Goal: Task Accomplishment & Management: Complete application form

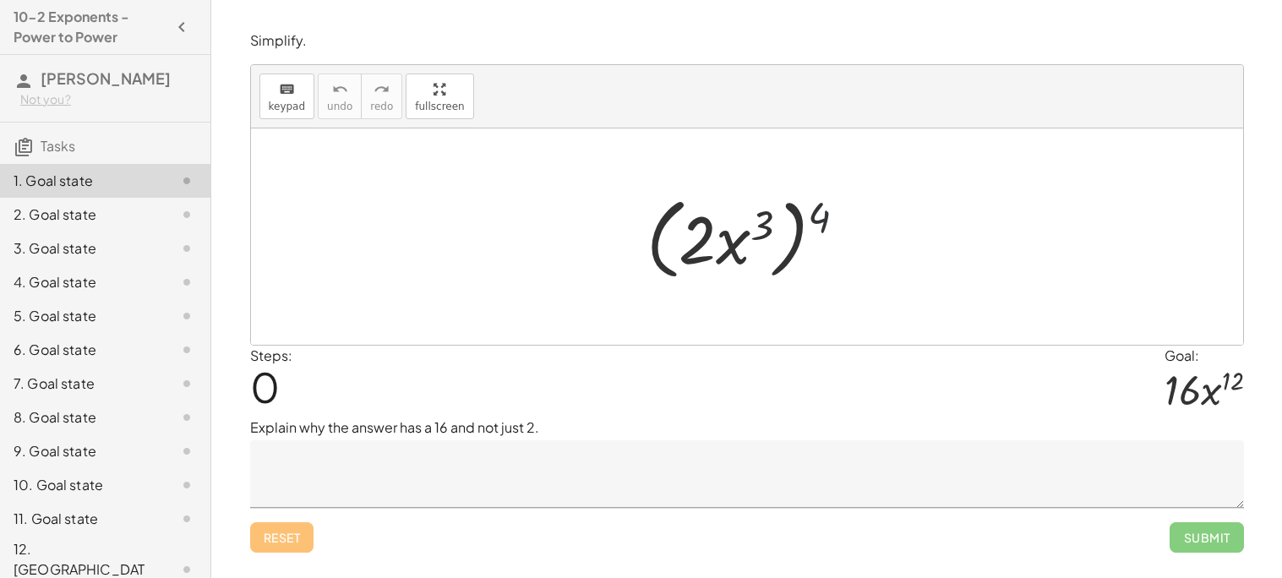
click at [821, 201] on div at bounding box center [753, 236] width 231 height 97
click at [821, 229] on div at bounding box center [753, 236] width 231 height 97
click at [694, 247] on div at bounding box center [753, 236] width 231 height 97
click at [691, 262] on div at bounding box center [753, 236] width 231 height 97
drag, startPoint x: 829, startPoint y: 217, endPoint x: 775, endPoint y: 231, distance: 55.7
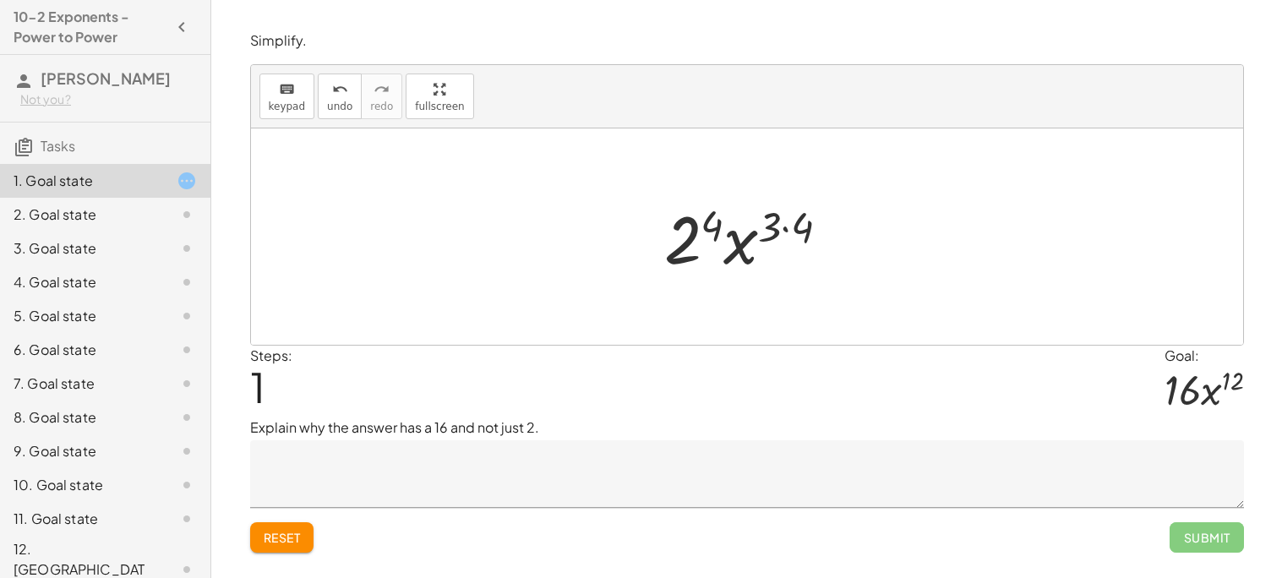
click at [740, 236] on div at bounding box center [754, 237] width 196 height 87
click at [772, 232] on div at bounding box center [754, 237] width 196 height 87
drag, startPoint x: 795, startPoint y: 228, endPoint x: 769, endPoint y: 216, distance: 28.7
click at [695, 247] on div at bounding box center [753, 237] width 177 height 87
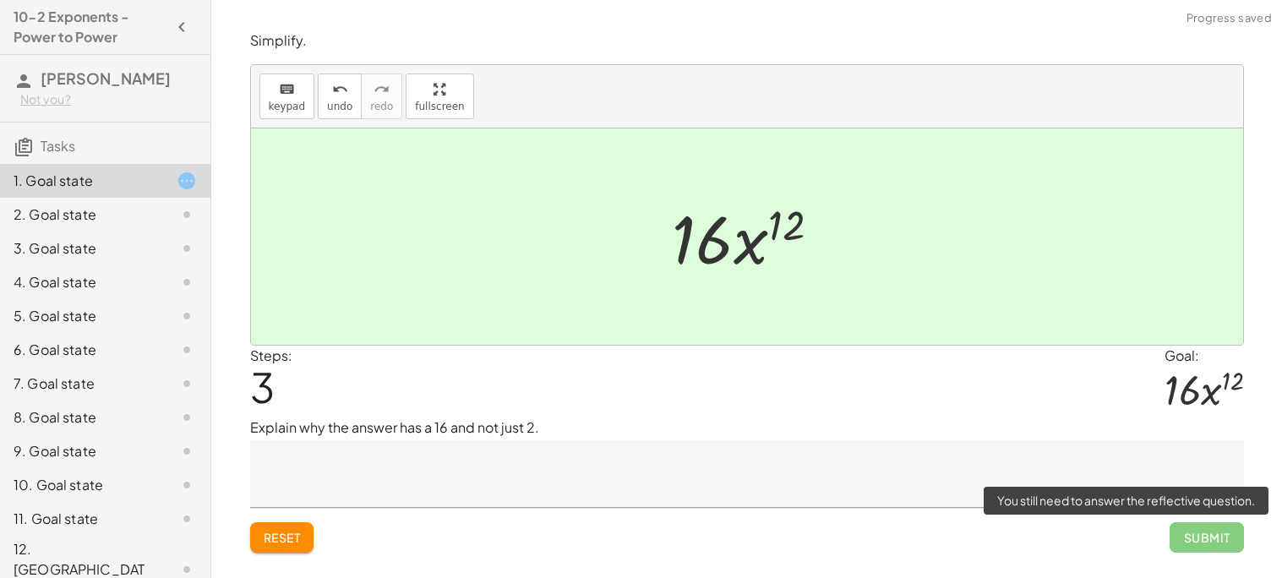
click at [1212, 540] on span "Submit" at bounding box center [1207, 537] width 74 height 30
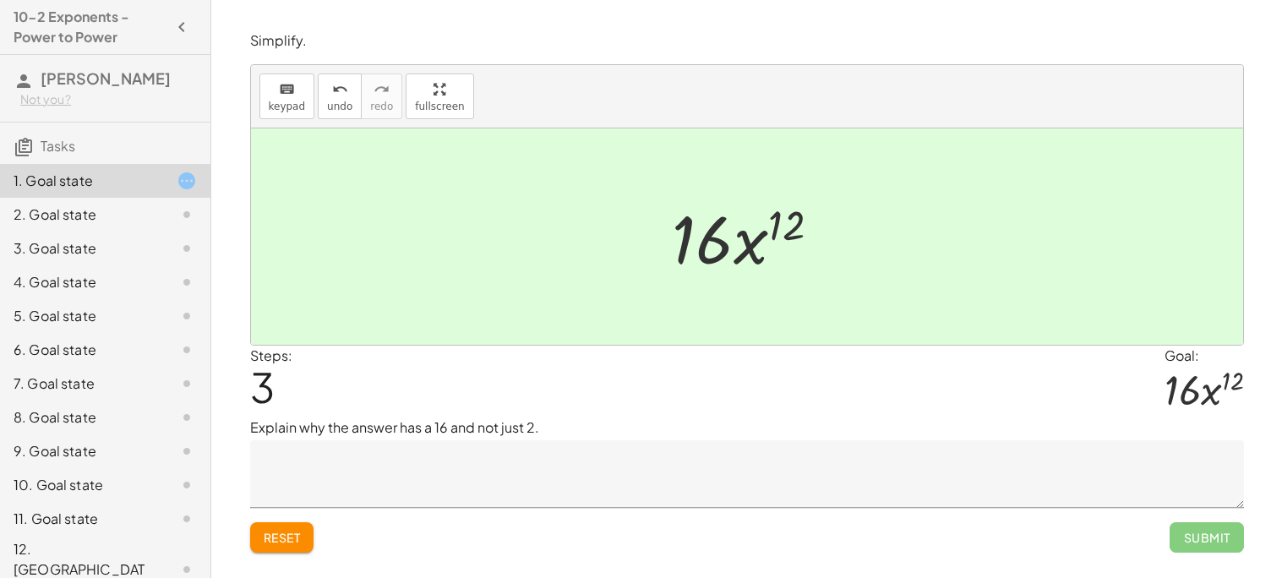
click at [833, 466] on textarea at bounding box center [747, 474] width 994 height 68
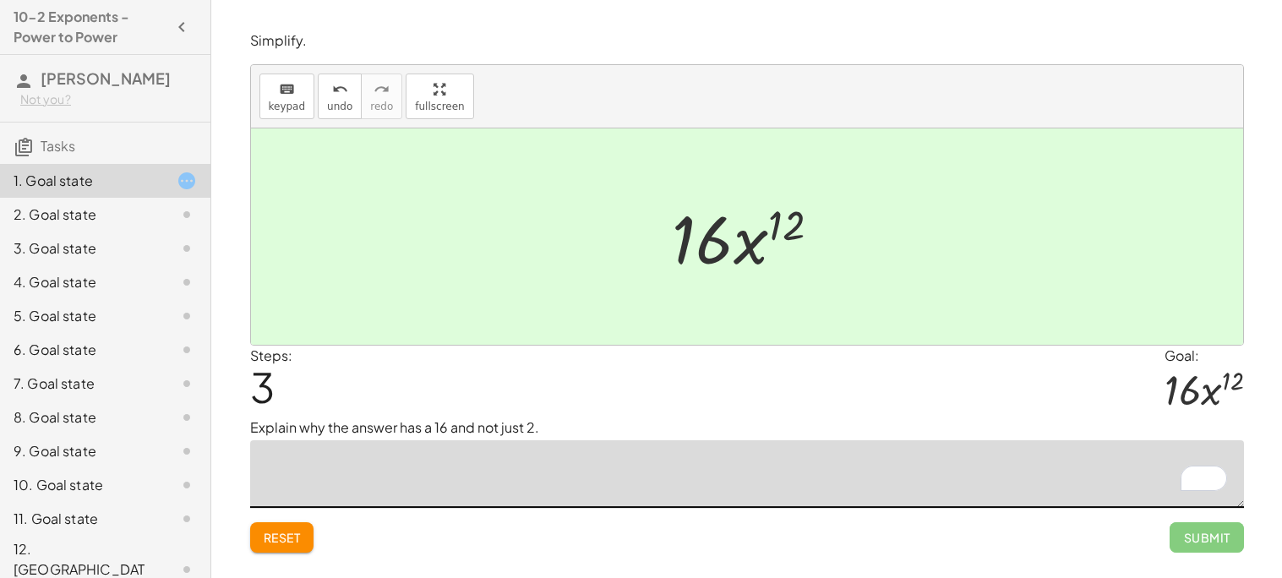
click at [833, 466] on textarea "To enrich screen reader interactions, please activate Accessibility in Grammarl…" at bounding box center [747, 474] width 994 height 68
type textarea "*"
click at [272, 470] on textarea "**********" at bounding box center [747, 474] width 994 height 68
click at [359, 462] on textarea "**********" at bounding box center [747, 474] width 994 height 68
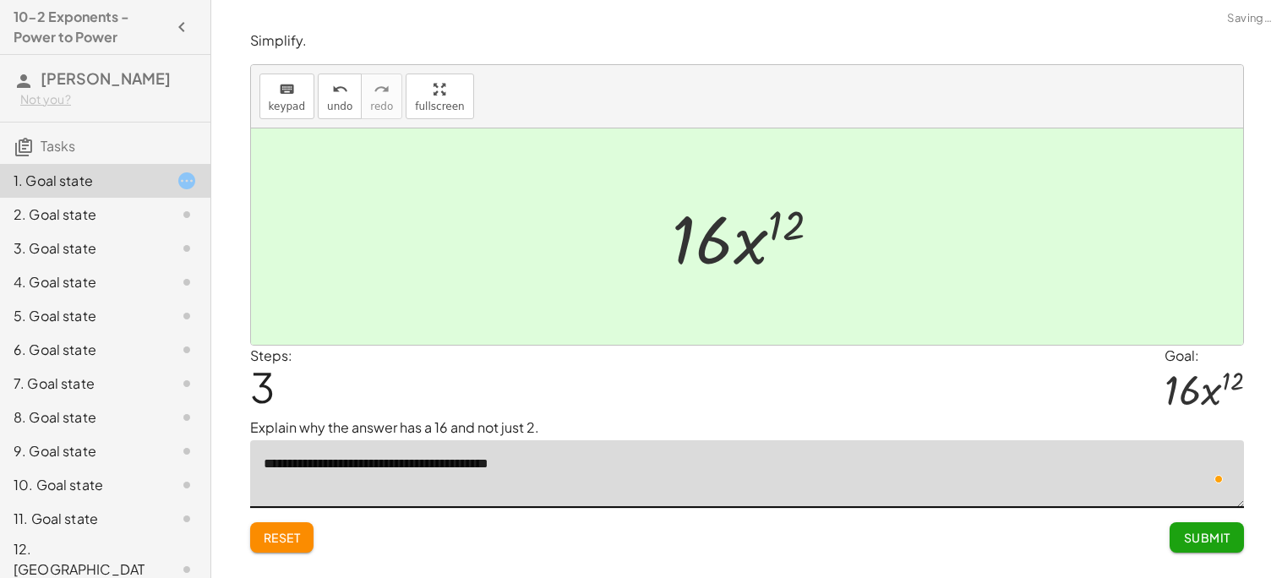
type textarea "**********"
click at [1185, 536] on span "Submit" at bounding box center [1206, 537] width 46 height 15
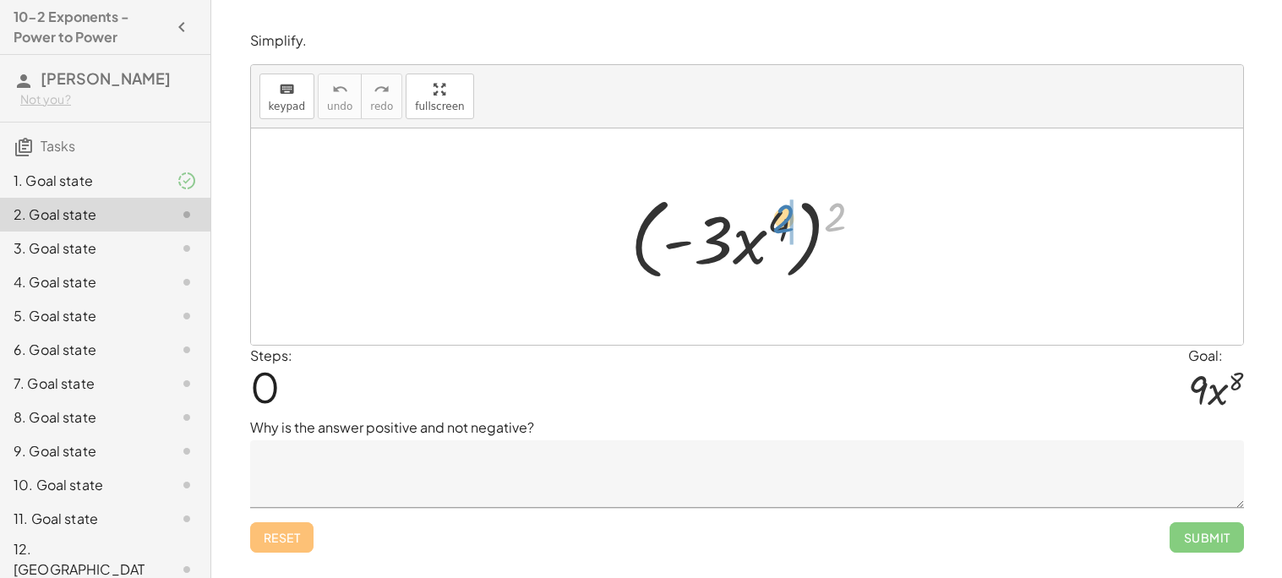
drag, startPoint x: 839, startPoint y: 216, endPoint x: 789, endPoint y: 220, distance: 50.0
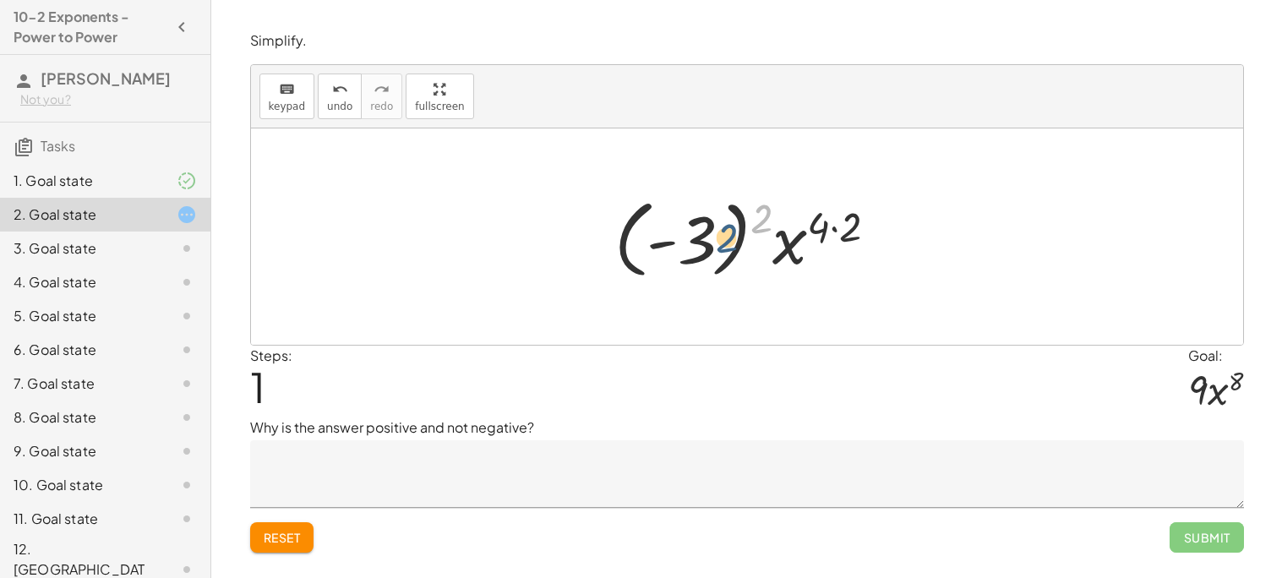
drag, startPoint x: 752, startPoint y: 220, endPoint x: 716, endPoint y: 239, distance: 41.2
click at [716, 239] on div at bounding box center [753, 237] width 294 height 94
drag, startPoint x: 755, startPoint y: 219, endPoint x: 680, endPoint y: 249, distance: 81.1
click at [680, 249] on div at bounding box center [753, 237] width 294 height 94
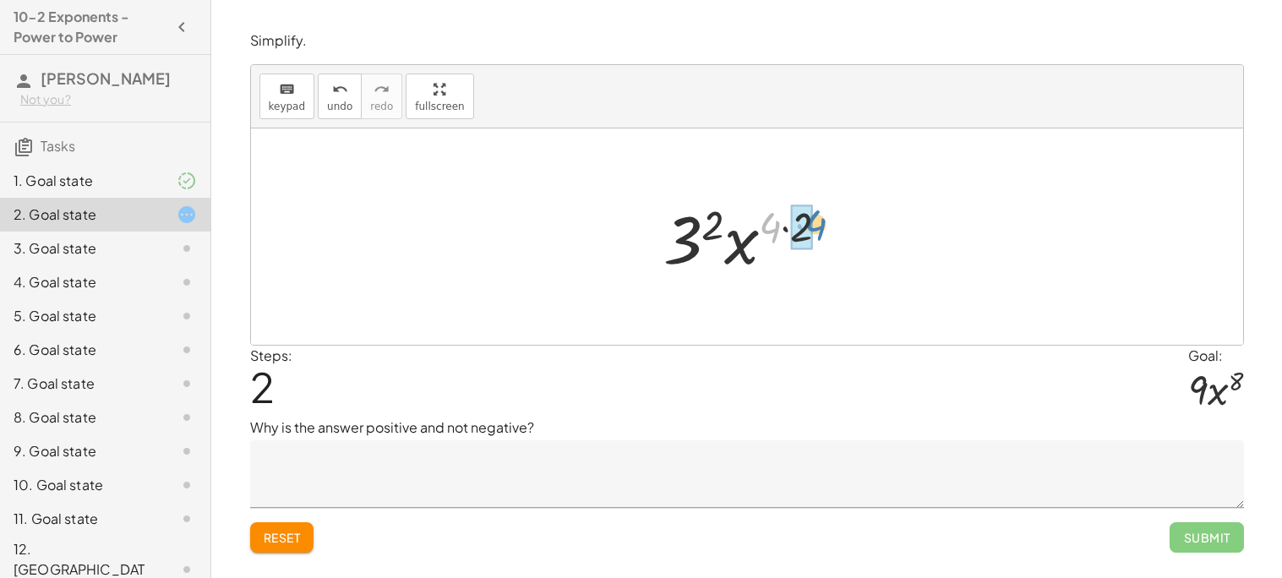
drag, startPoint x: 769, startPoint y: 234, endPoint x: 813, endPoint y: 232, distance: 44.0
click at [813, 232] on div at bounding box center [753, 237] width 196 height 87
drag, startPoint x: 726, startPoint y: 221, endPoint x: 699, endPoint y: 251, distance: 40.7
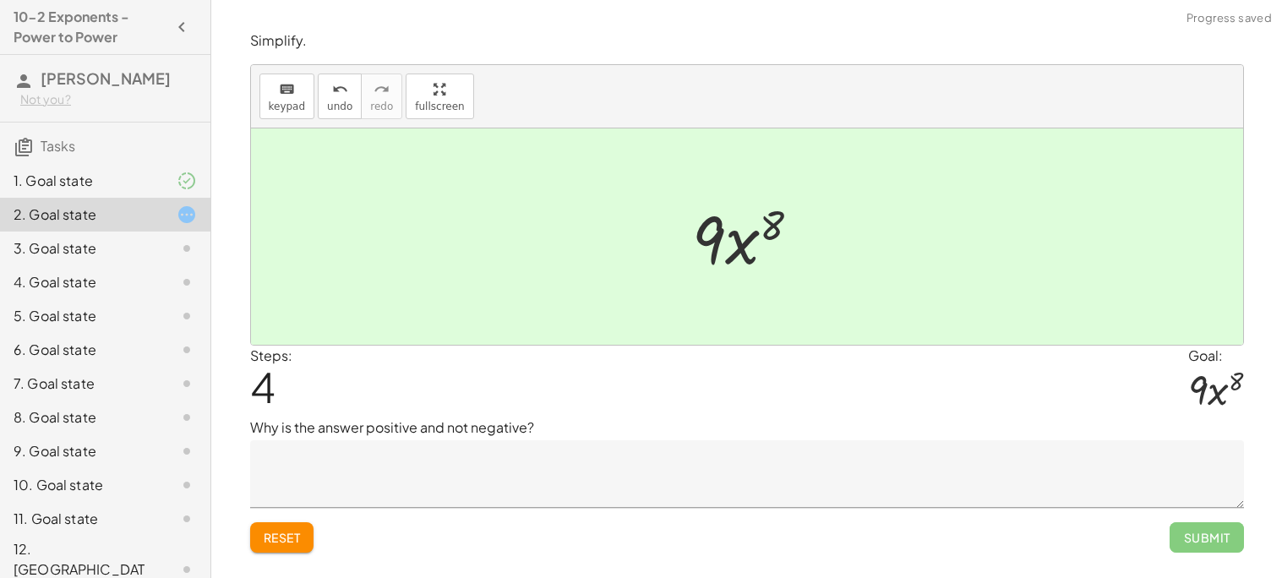
click at [416, 486] on textarea at bounding box center [747, 474] width 994 height 68
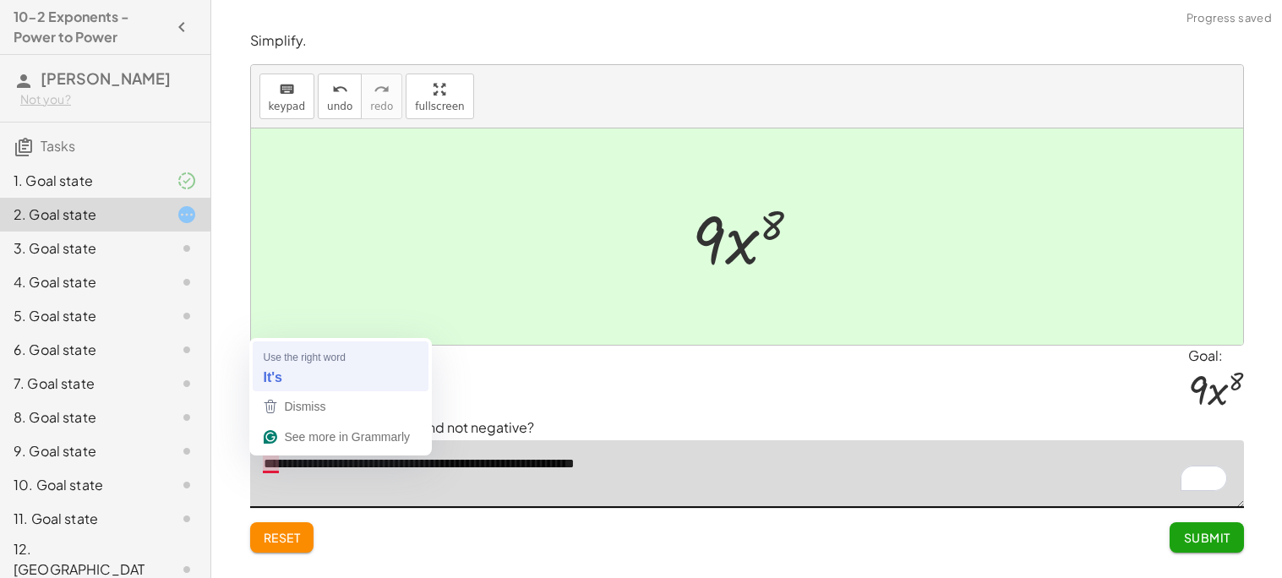
type textarea "**********"
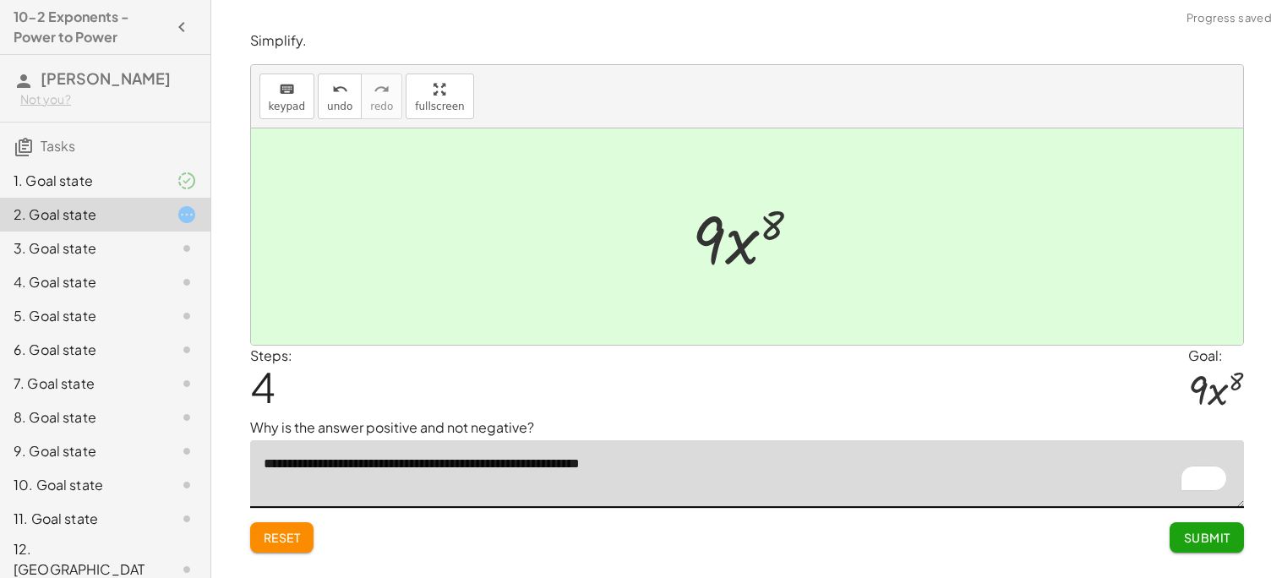
click at [1188, 535] on span "Submit" at bounding box center [1206, 537] width 46 height 15
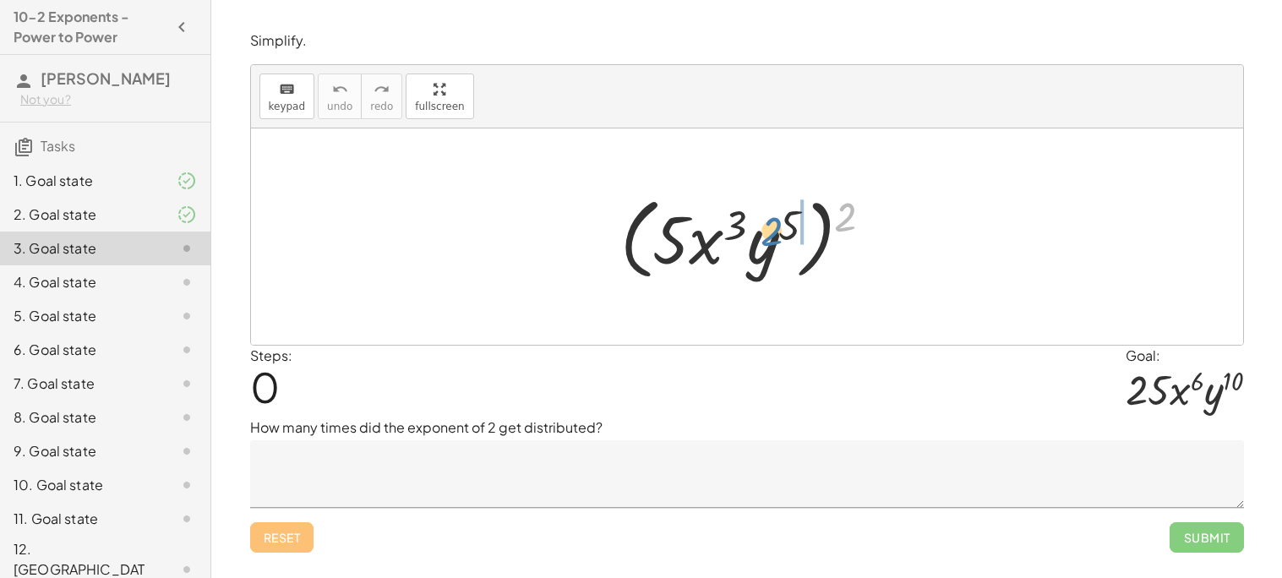
drag, startPoint x: 850, startPoint y: 215, endPoint x: 798, endPoint y: 230, distance: 54.3
click at [798, 230] on div at bounding box center [753, 236] width 283 height 97
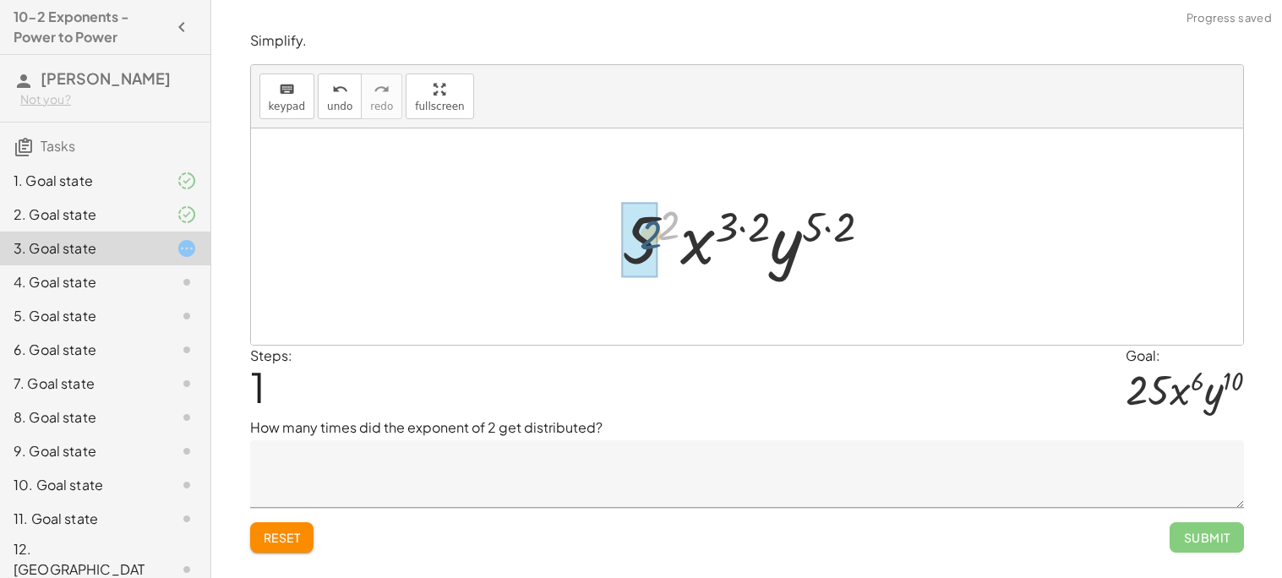
drag, startPoint x: 668, startPoint y: 224, endPoint x: 641, endPoint y: 234, distance: 28.9
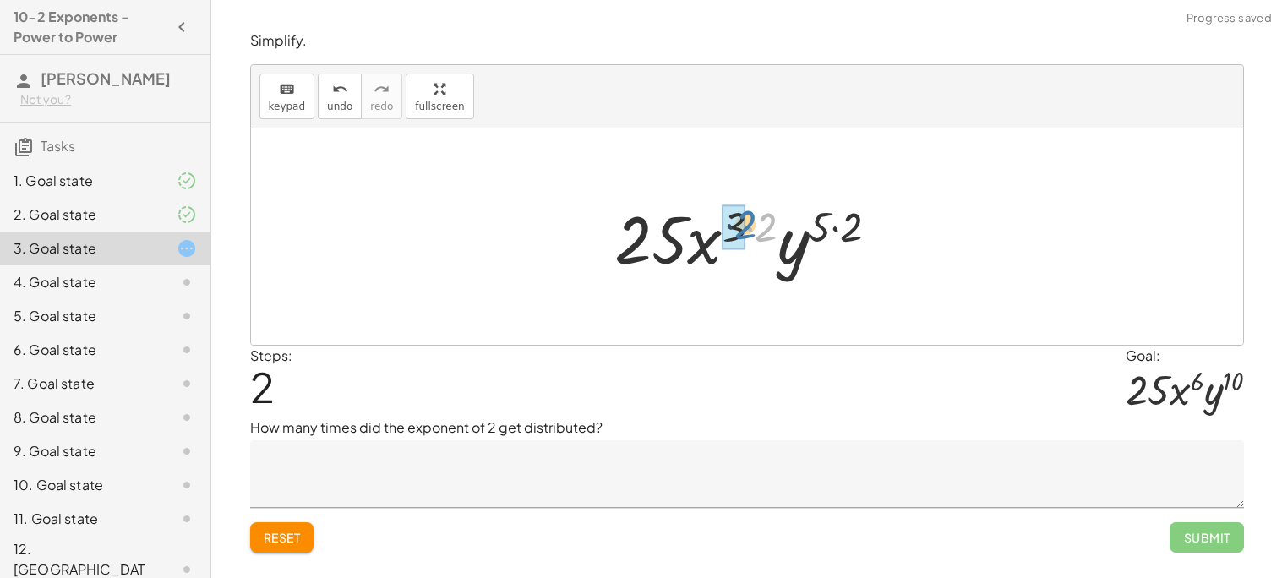
drag, startPoint x: 761, startPoint y: 235, endPoint x: 739, endPoint y: 232, distance: 22.1
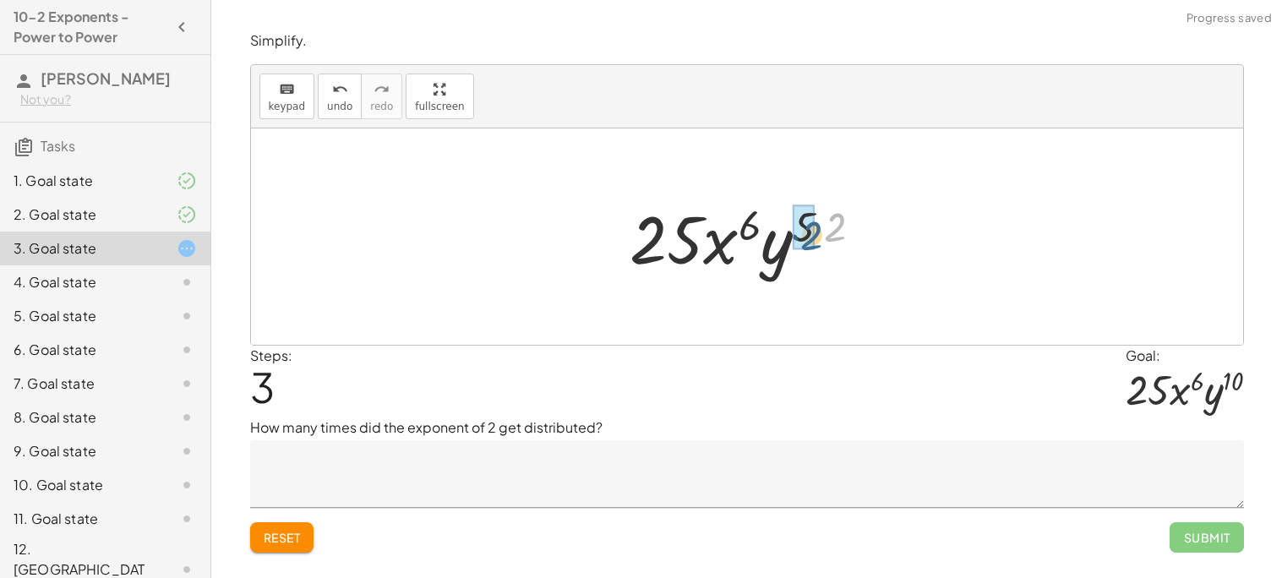
drag, startPoint x: 833, startPoint y: 221, endPoint x: 810, endPoint y: 229, distance: 24.9
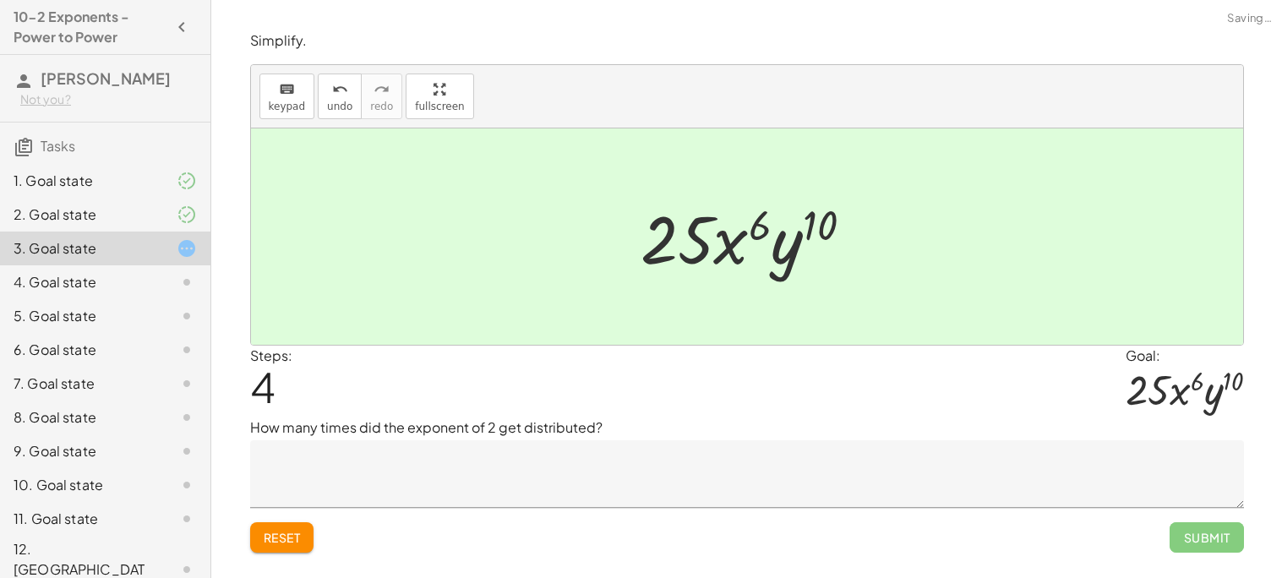
click at [659, 480] on textarea at bounding box center [747, 474] width 994 height 68
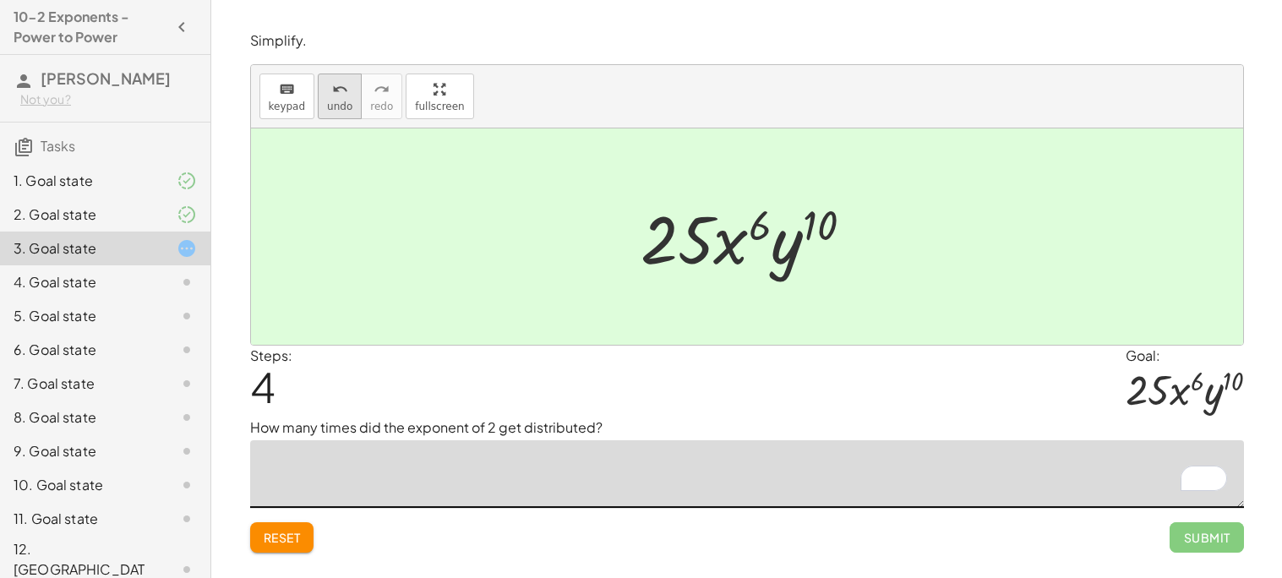
click at [332, 95] on icon "undo" at bounding box center [340, 89] width 16 height 20
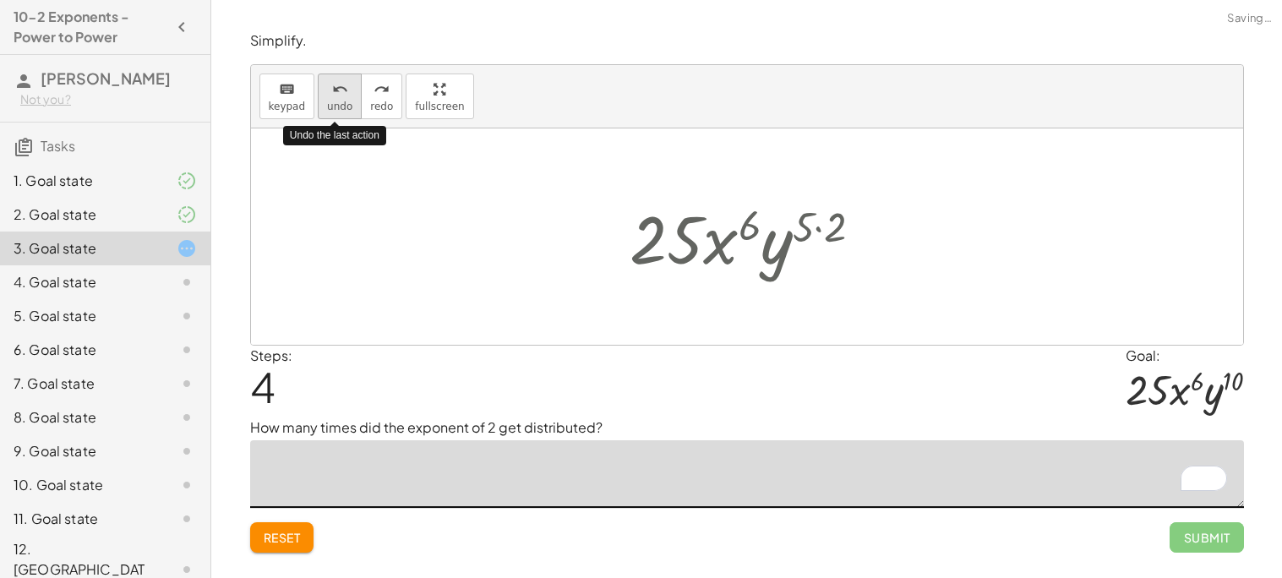
click at [332, 95] on icon "undo" at bounding box center [340, 89] width 16 height 20
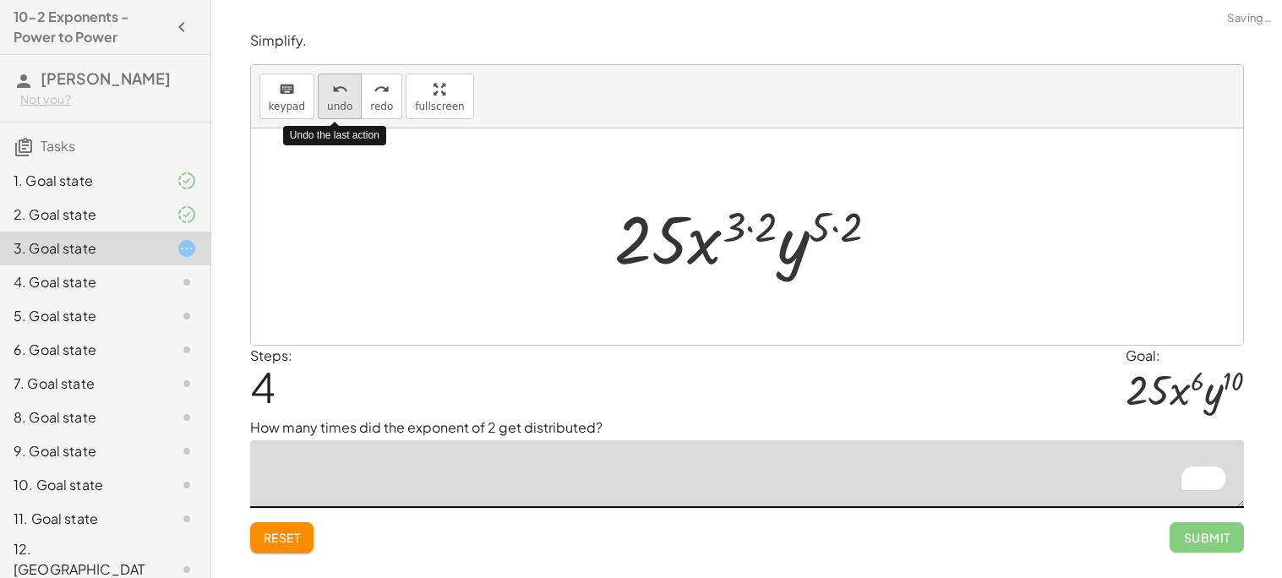
click at [332, 95] on icon "undo" at bounding box center [340, 89] width 16 height 20
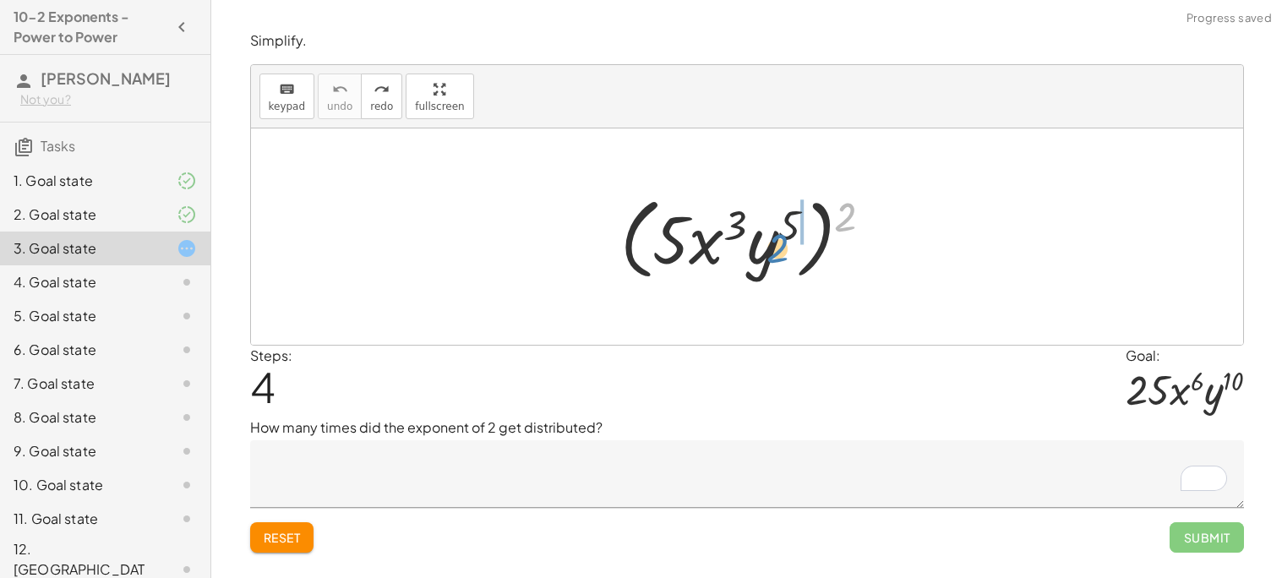
drag, startPoint x: 843, startPoint y: 219, endPoint x: 777, endPoint y: 250, distance: 72.2
click at [777, 250] on div at bounding box center [753, 236] width 283 height 97
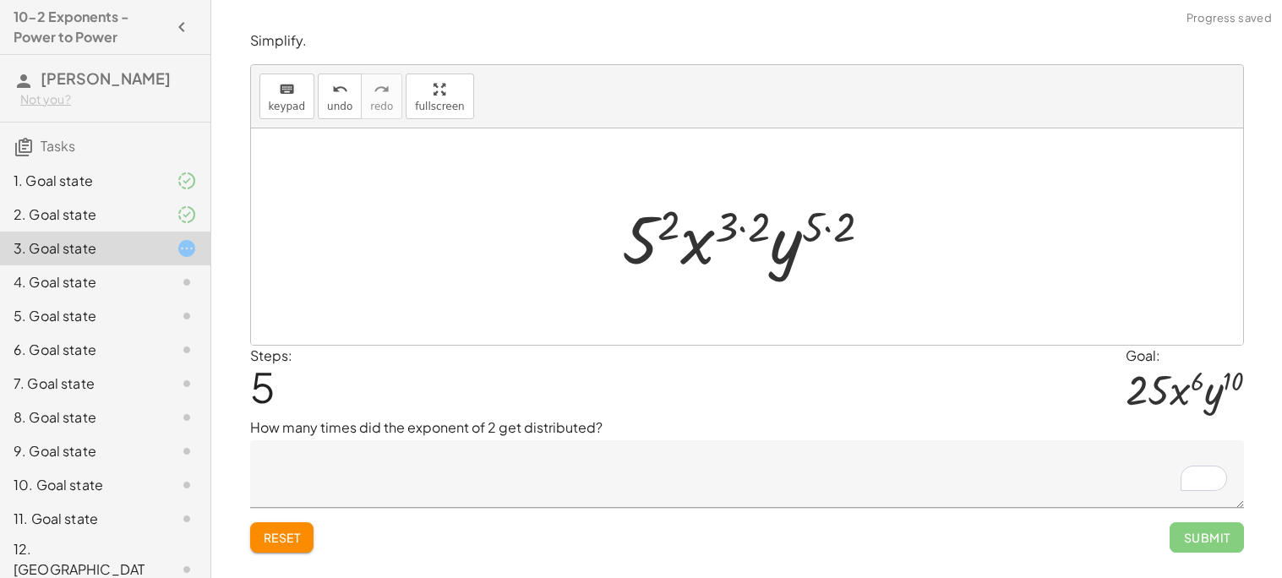
click at [628, 460] on textarea "To enrich screen reader interactions, please activate Accessibility in Grammarl…" at bounding box center [747, 474] width 994 height 68
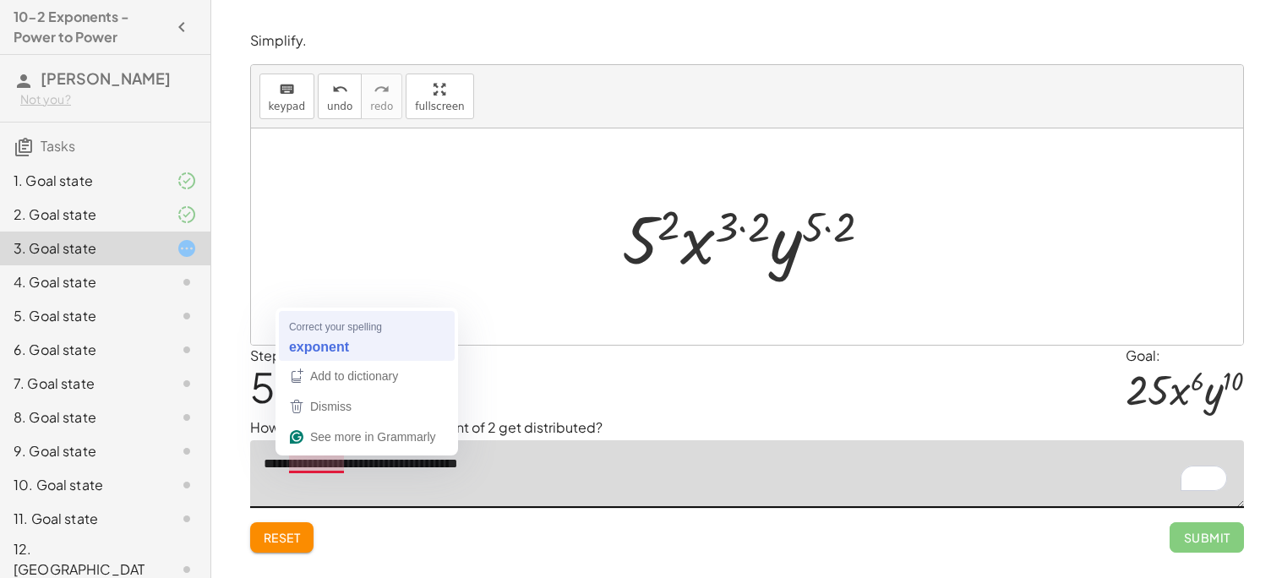
type textarea "**********"
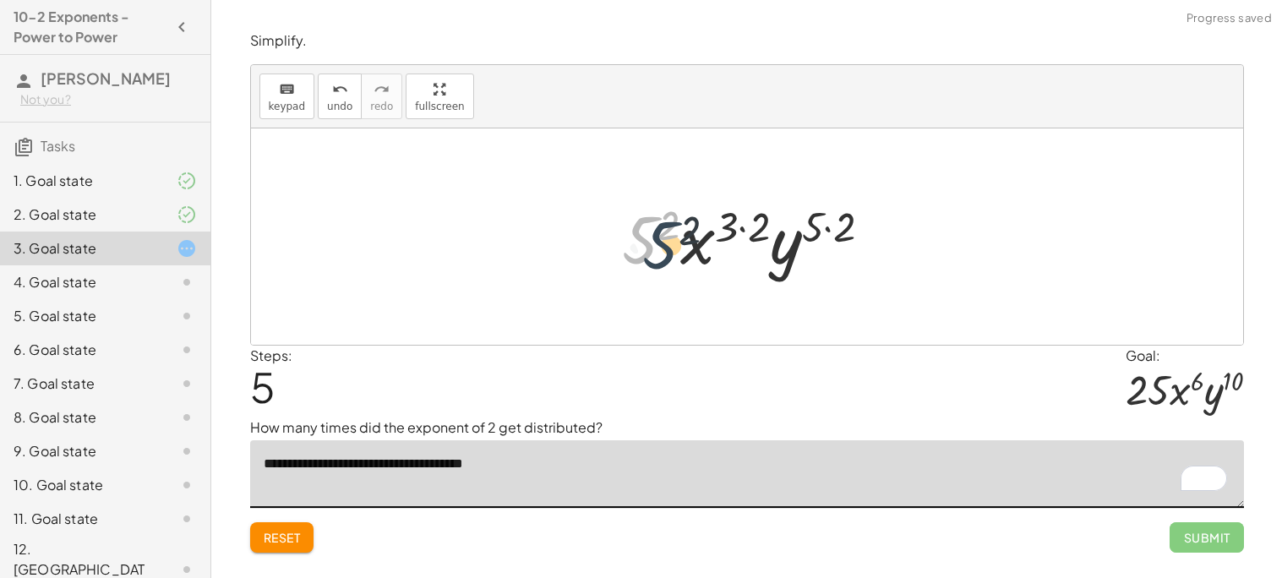
drag, startPoint x: 647, startPoint y: 225, endPoint x: 668, endPoint y: 230, distance: 21.7
click at [668, 230] on div at bounding box center [754, 237] width 281 height 87
drag, startPoint x: 669, startPoint y: 232, endPoint x: 652, endPoint y: 243, distance: 20.9
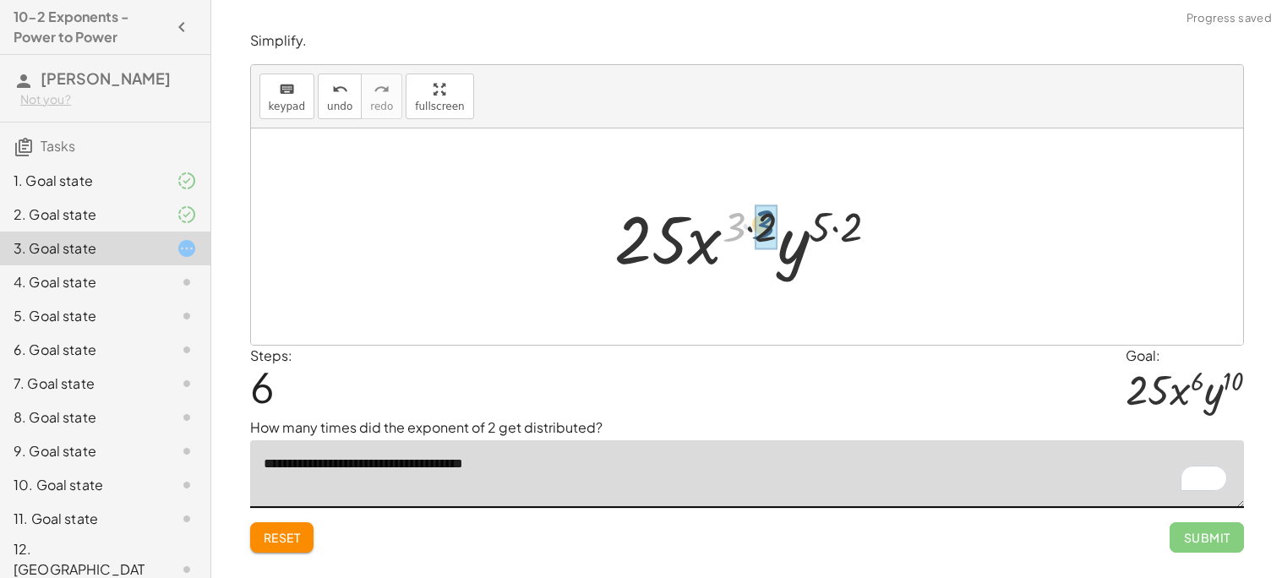
drag, startPoint x: 732, startPoint y: 225, endPoint x: 762, endPoint y: 224, distance: 30.4
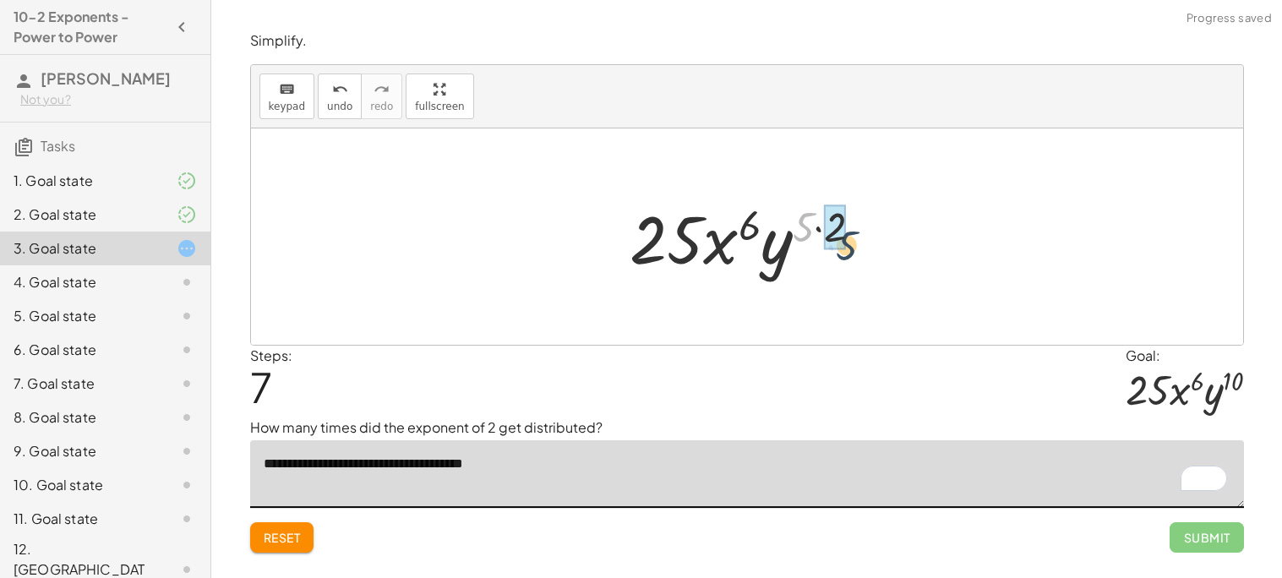
drag, startPoint x: 800, startPoint y: 225, endPoint x: 846, endPoint y: 244, distance: 49.6
click at [846, 244] on div at bounding box center [753, 237] width 263 height 87
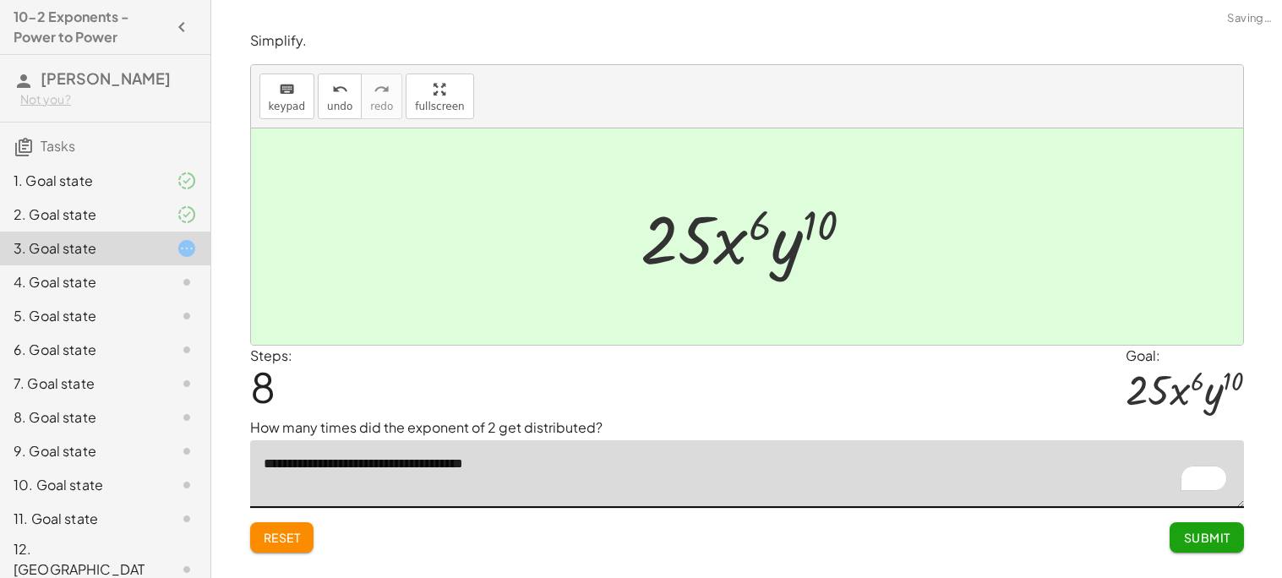
click at [1206, 543] on span "Submit" at bounding box center [1206, 537] width 46 height 15
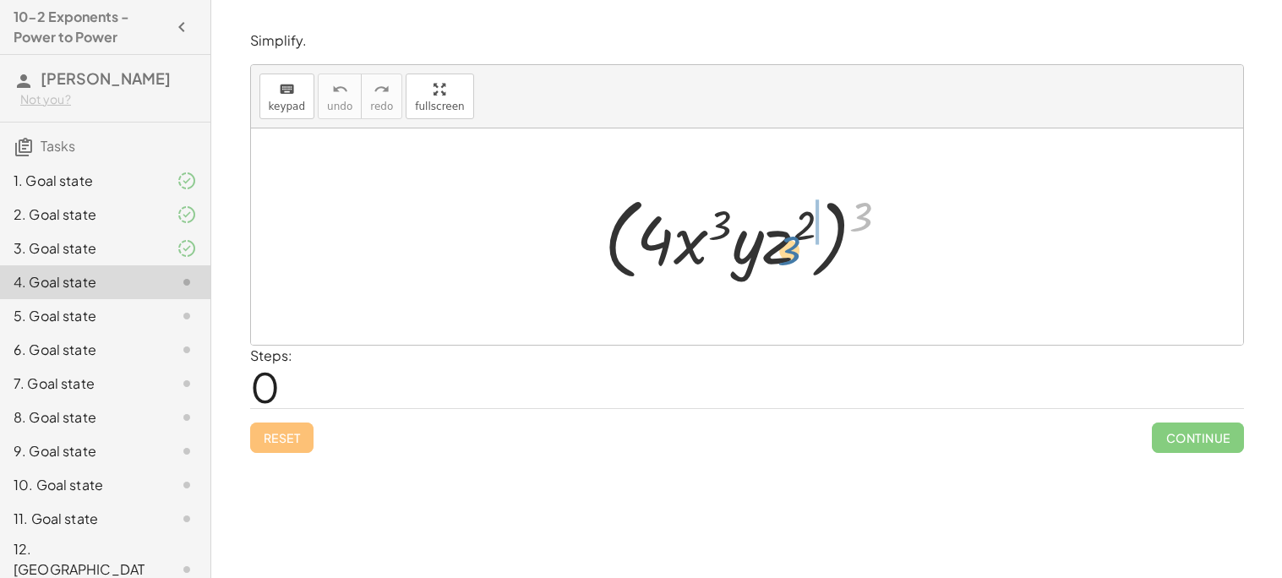
drag, startPoint x: 851, startPoint y: 220, endPoint x: 797, endPoint y: 223, distance: 54.2
click at [797, 223] on div at bounding box center [753, 236] width 315 height 97
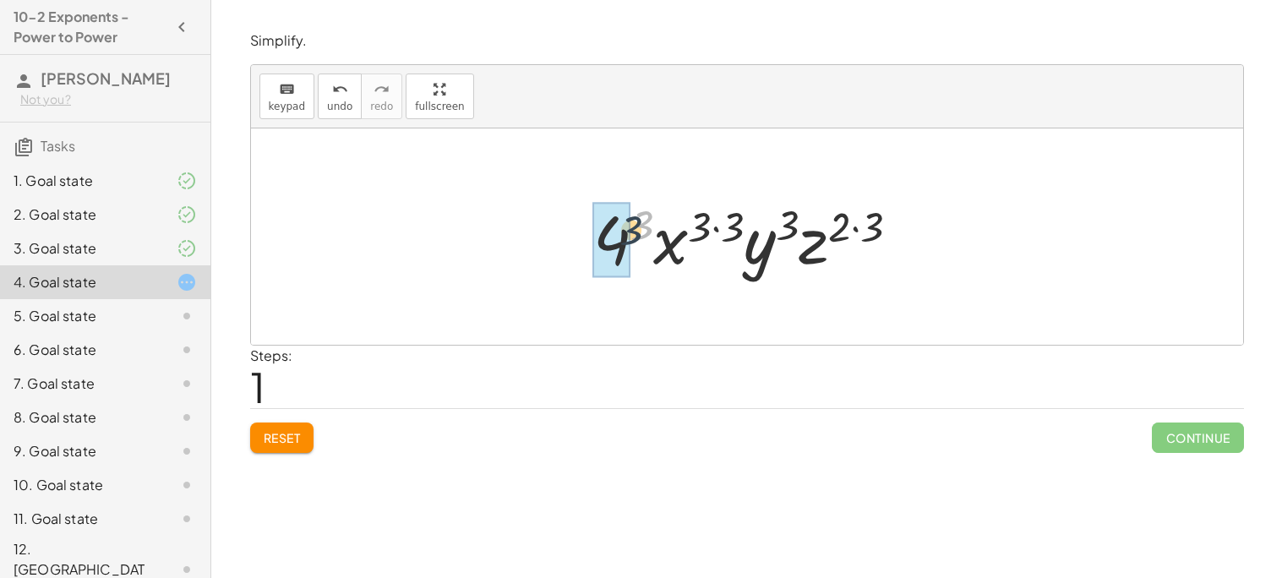
drag, startPoint x: 648, startPoint y: 229, endPoint x: 632, endPoint y: 236, distance: 17.4
click at [632, 236] on div at bounding box center [753, 237] width 337 height 87
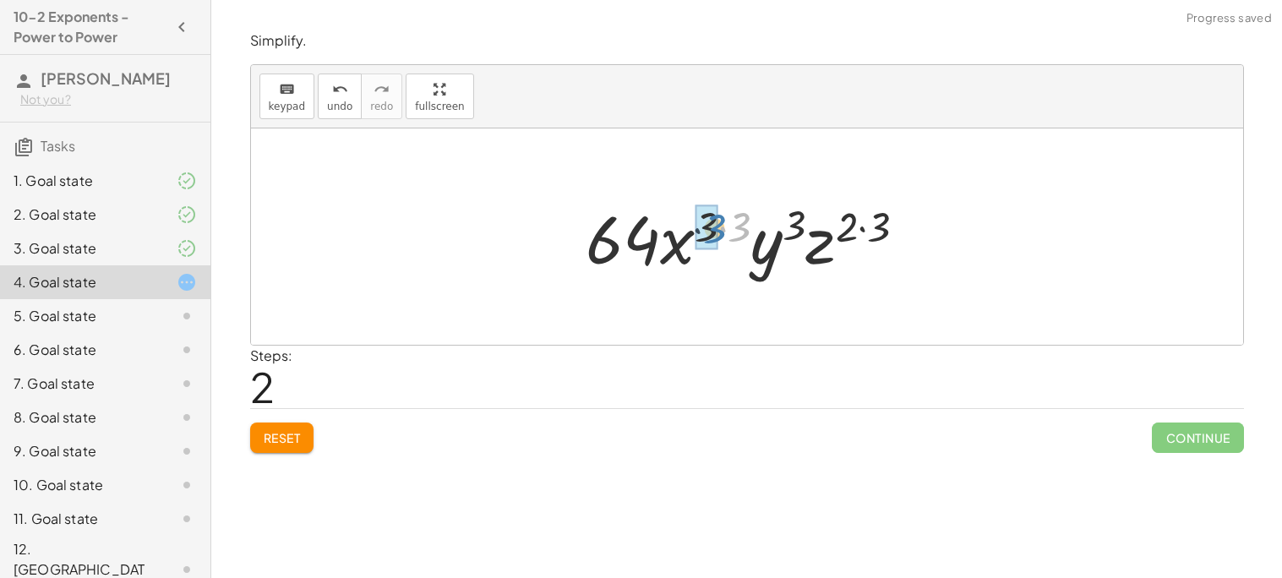
drag, startPoint x: 734, startPoint y: 229, endPoint x: 707, endPoint y: 231, distance: 26.3
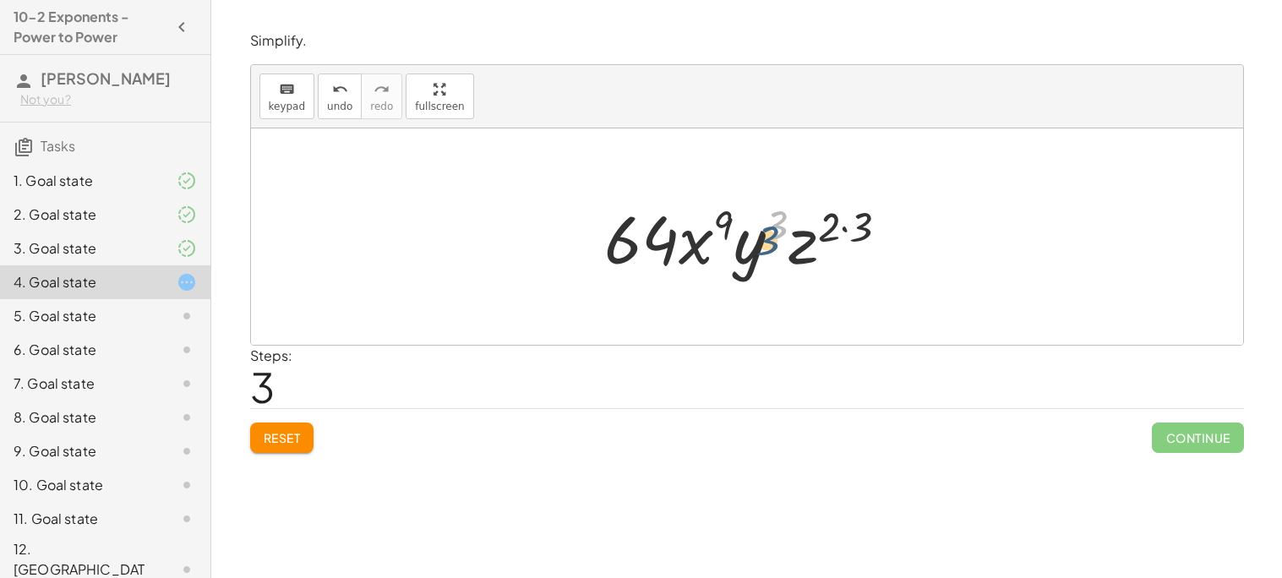
drag, startPoint x: 778, startPoint y: 234, endPoint x: 754, endPoint y: 243, distance: 25.9
click at [754, 243] on div at bounding box center [753, 237] width 315 height 87
drag, startPoint x: 862, startPoint y: 232, endPoint x: 832, endPoint y: 231, distance: 29.6
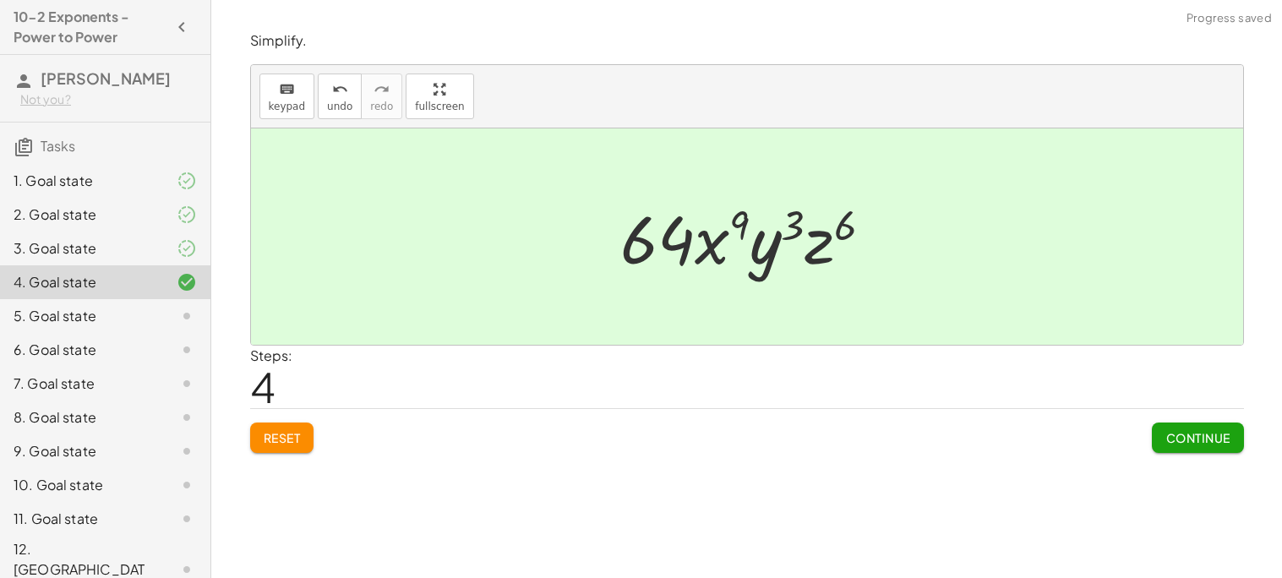
click at [1209, 435] on span "Continue" at bounding box center [1197, 437] width 64 height 15
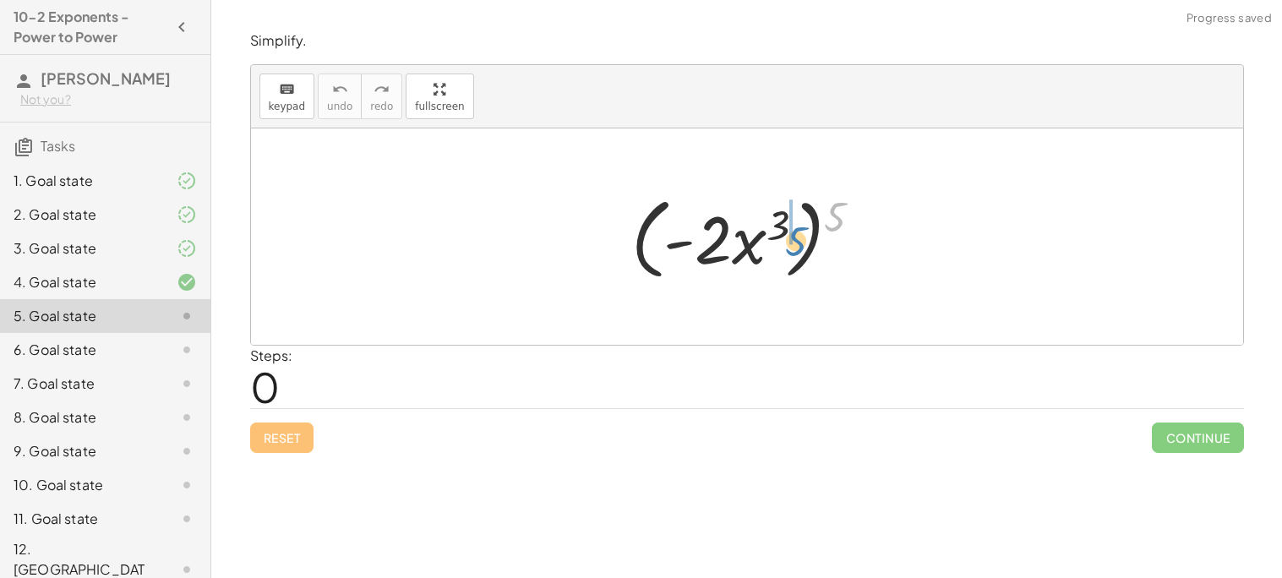
drag, startPoint x: 832, startPoint y: 213, endPoint x: 787, endPoint y: 235, distance: 49.9
click at [787, 235] on div at bounding box center [753, 236] width 261 height 97
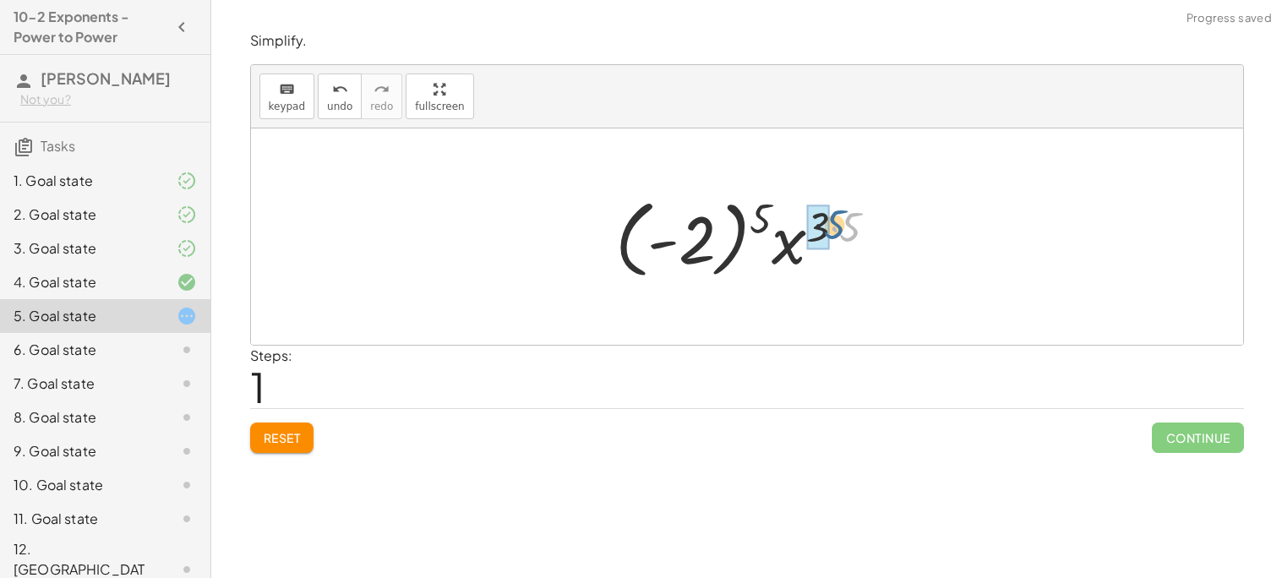
drag, startPoint x: 848, startPoint y: 221, endPoint x: 824, endPoint y: 218, distance: 24.6
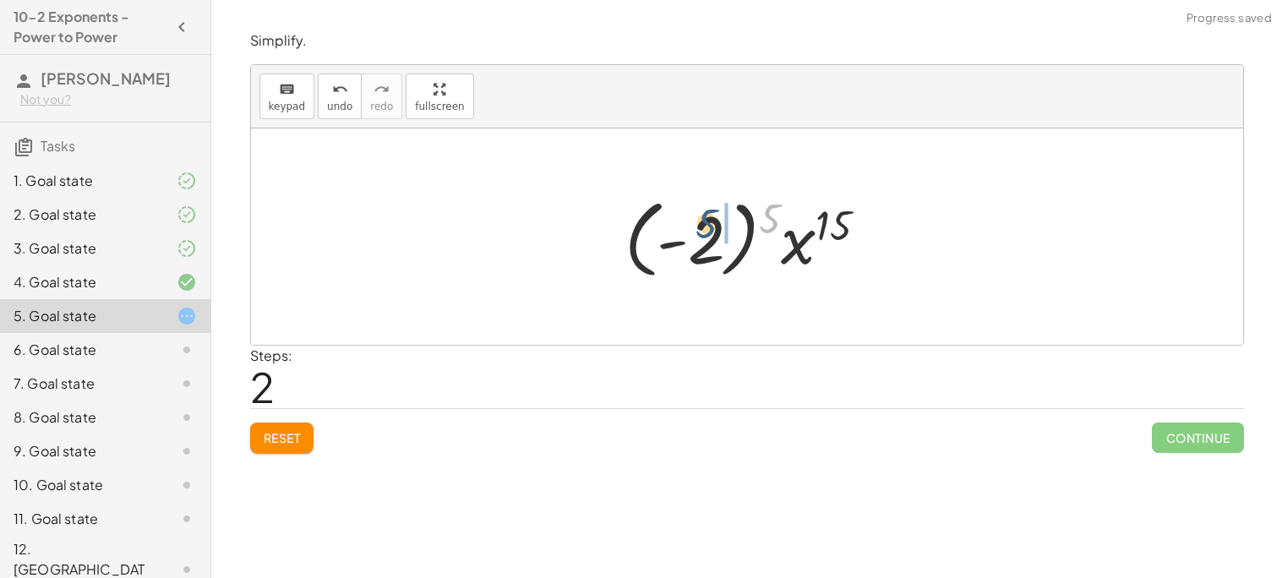
drag, startPoint x: 775, startPoint y: 217, endPoint x: 705, endPoint y: 226, distance: 70.6
click at [705, 226] on div at bounding box center [753, 237] width 274 height 94
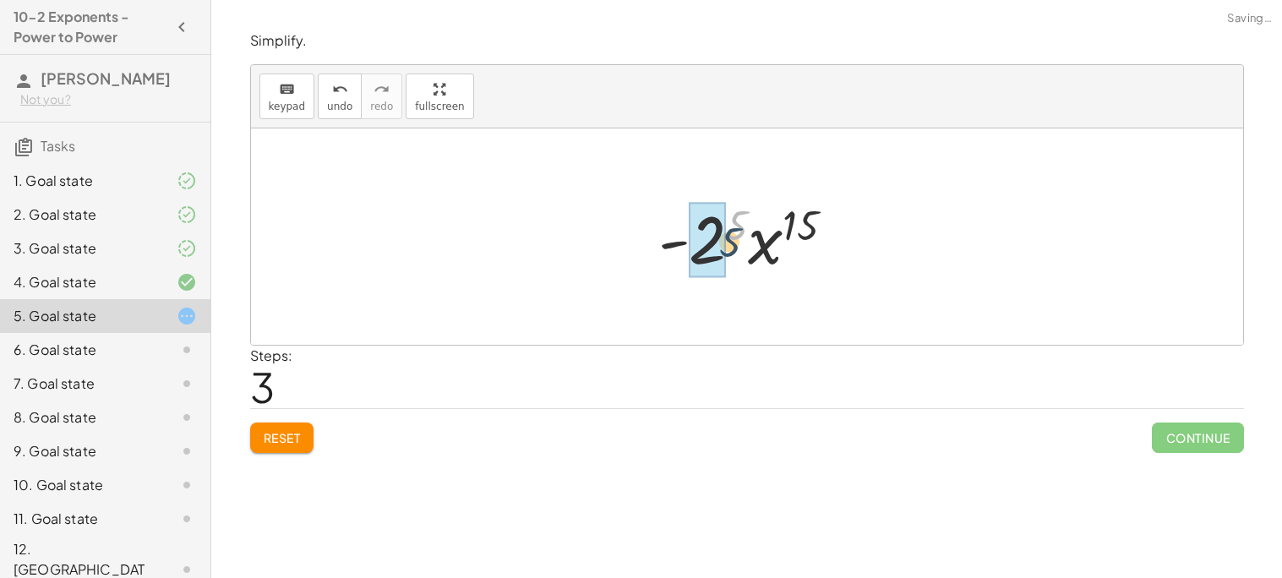
drag, startPoint x: 728, startPoint y: 227, endPoint x: 709, endPoint y: 243, distance: 25.2
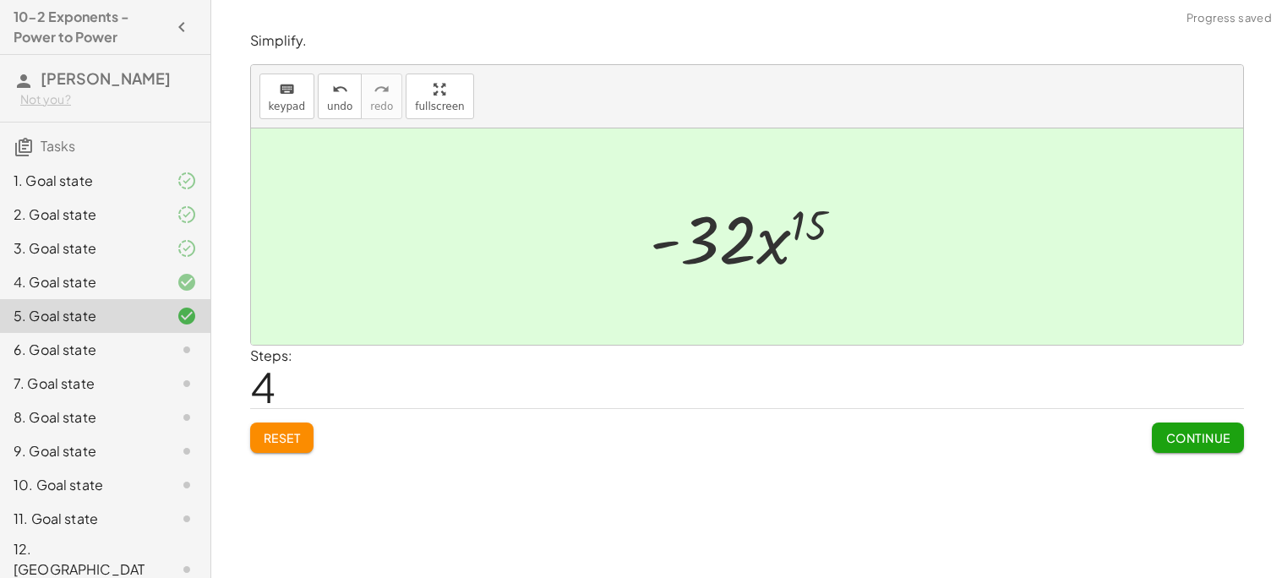
click at [1192, 432] on span "Continue" at bounding box center [1197, 437] width 64 height 15
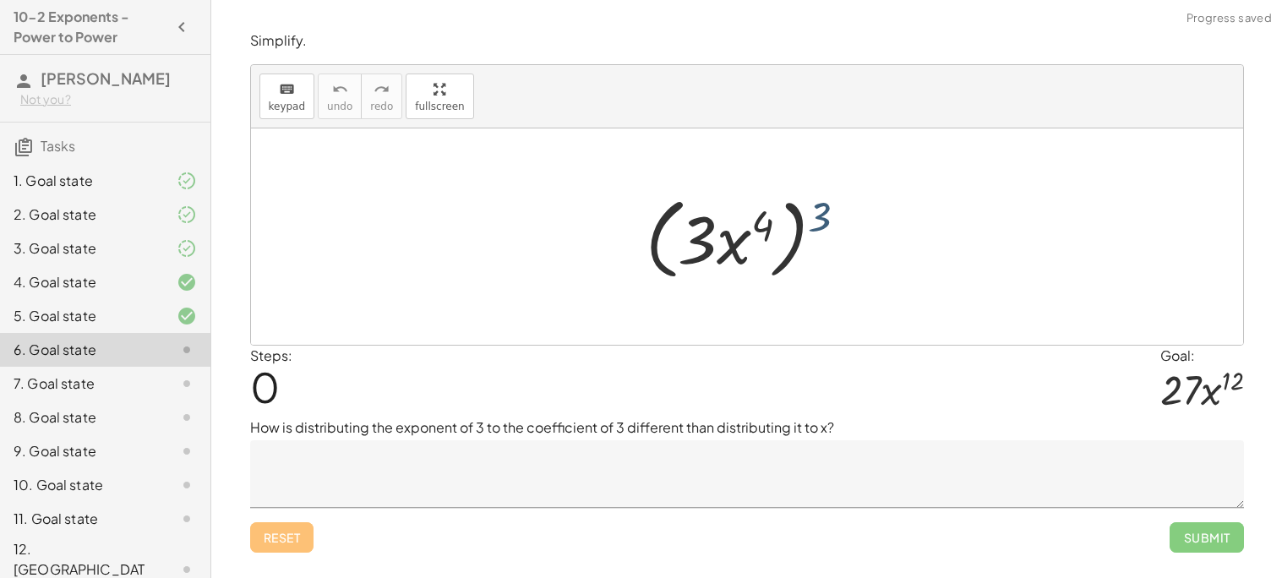
click at [820, 225] on div at bounding box center [753, 236] width 232 height 97
drag, startPoint x: 820, startPoint y: 225, endPoint x: 763, endPoint y: 223, distance: 56.6
click at [763, 223] on div at bounding box center [753, 236] width 232 height 97
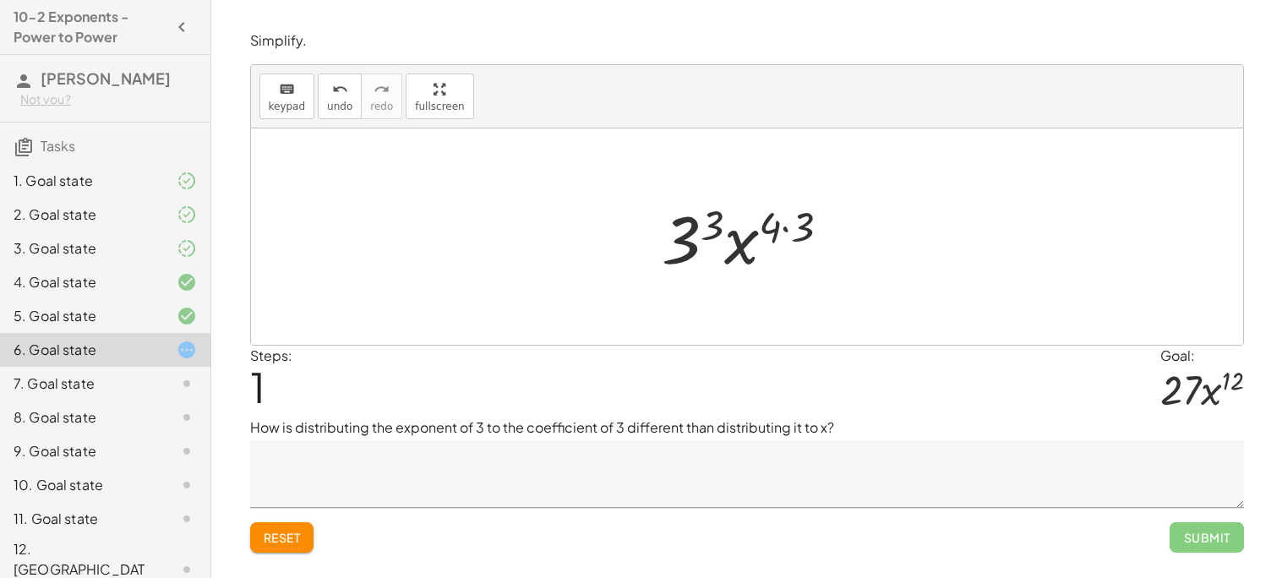
click at [665, 467] on textarea at bounding box center [747, 474] width 994 height 68
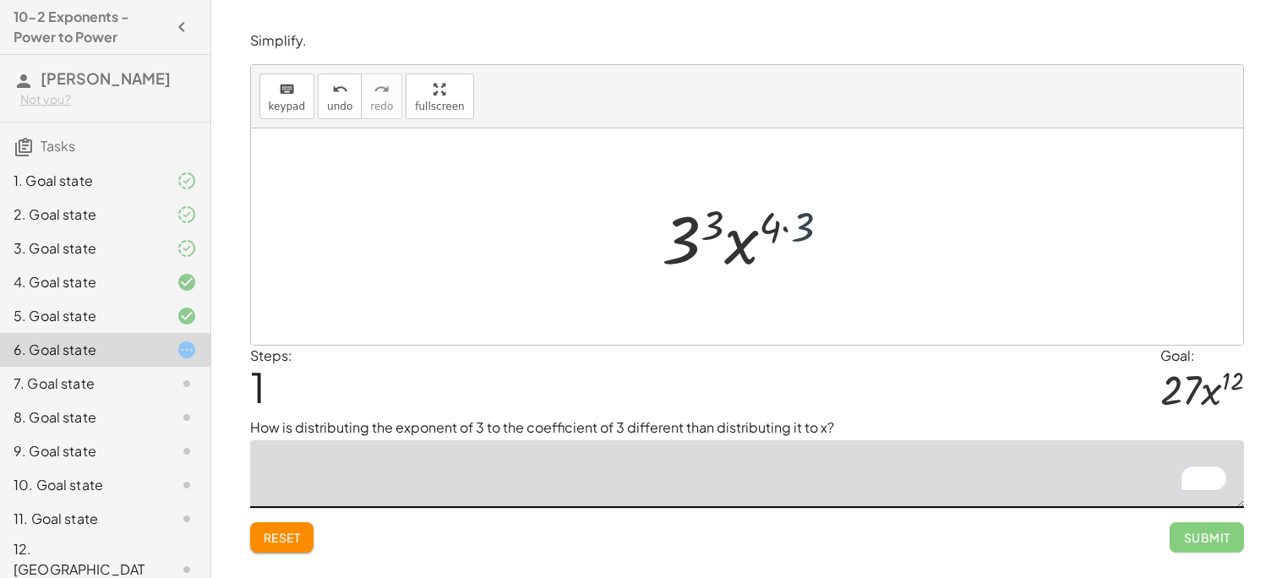
click at [799, 226] on div at bounding box center [753, 237] width 198 height 87
drag, startPoint x: 726, startPoint y: 221, endPoint x: 704, endPoint y: 232, distance: 24.2
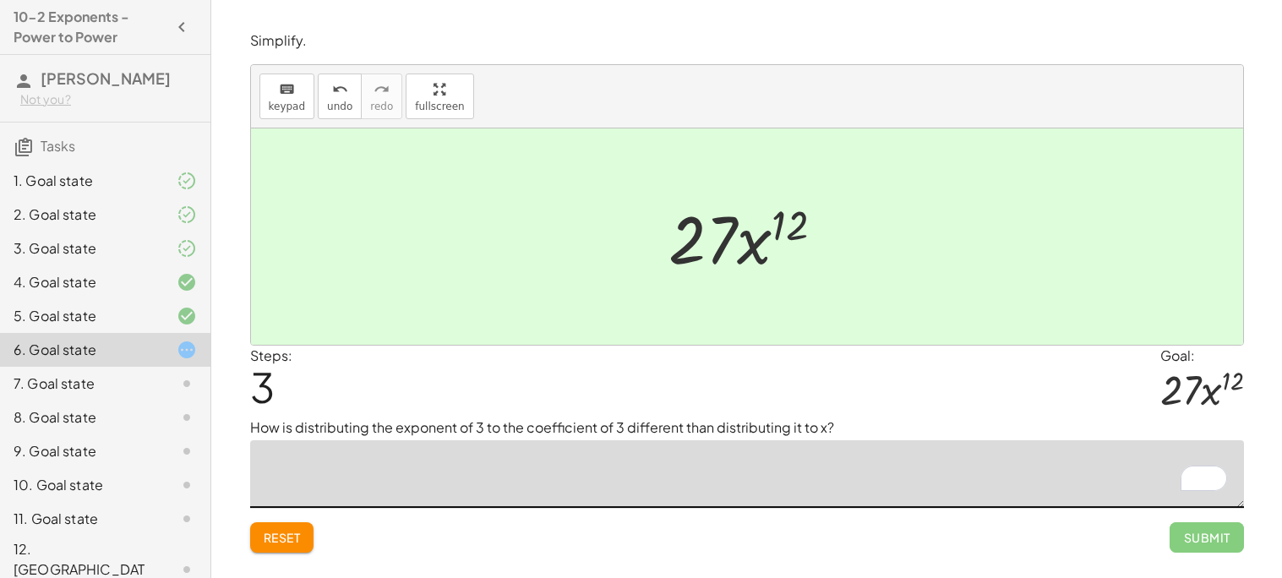
type textarea "*"
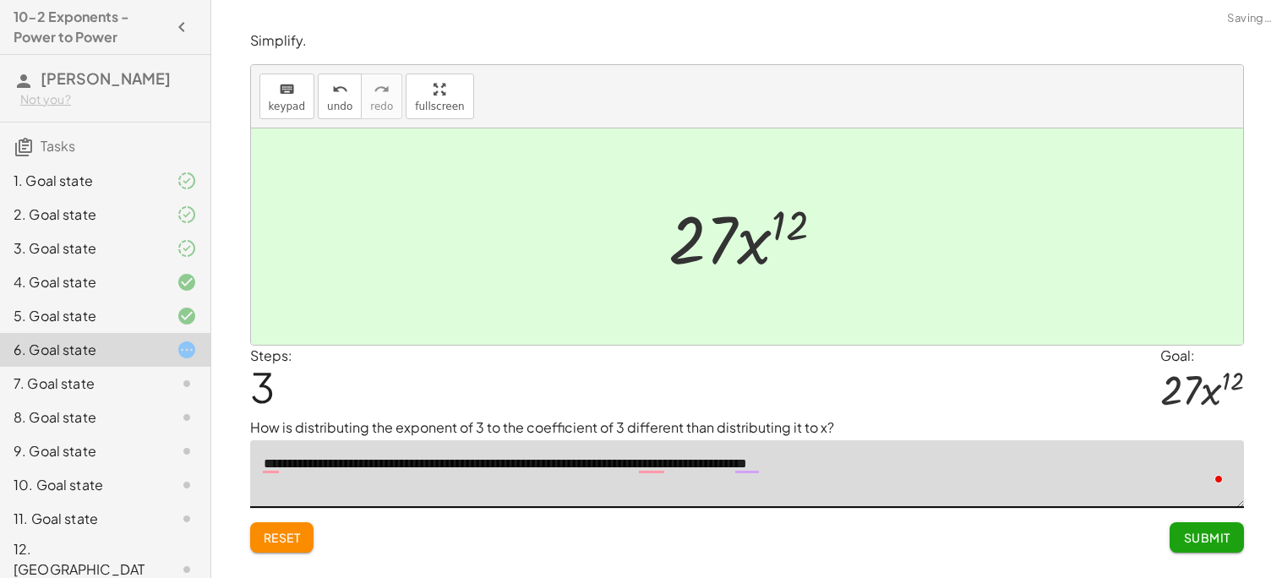
type textarea "**********"
click at [1187, 533] on span "Submit" at bounding box center [1206, 537] width 46 height 15
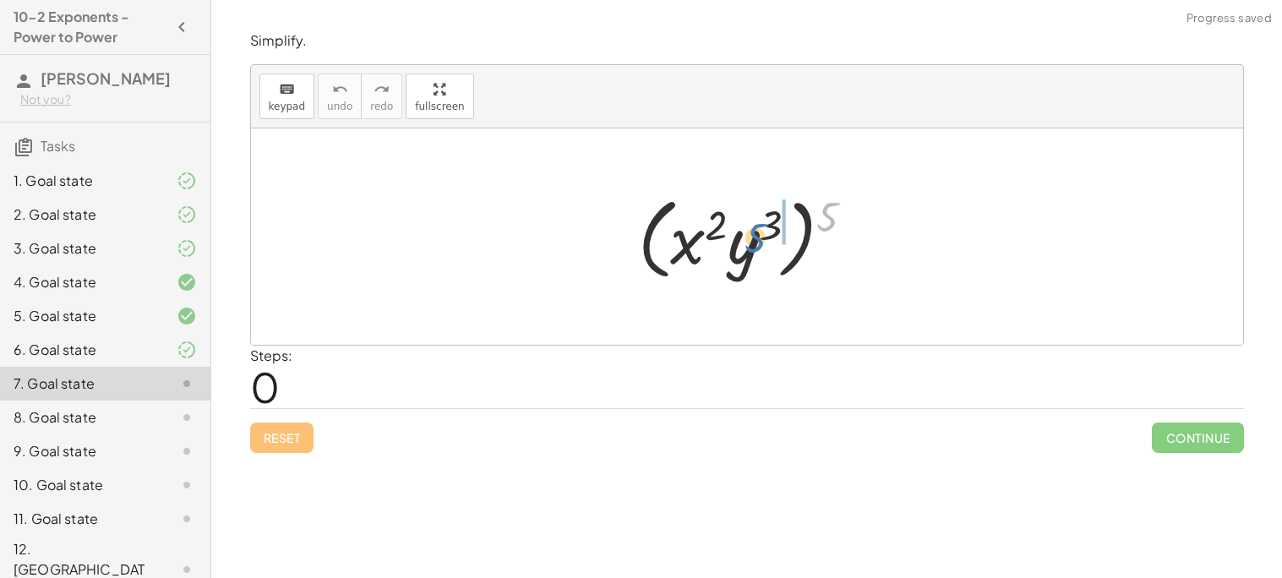
drag, startPoint x: 828, startPoint y: 216, endPoint x: 758, endPoint y: 236, distance: 72.8
click at [758, 236] on div at bounding box center [753, 236] width 247 height 97
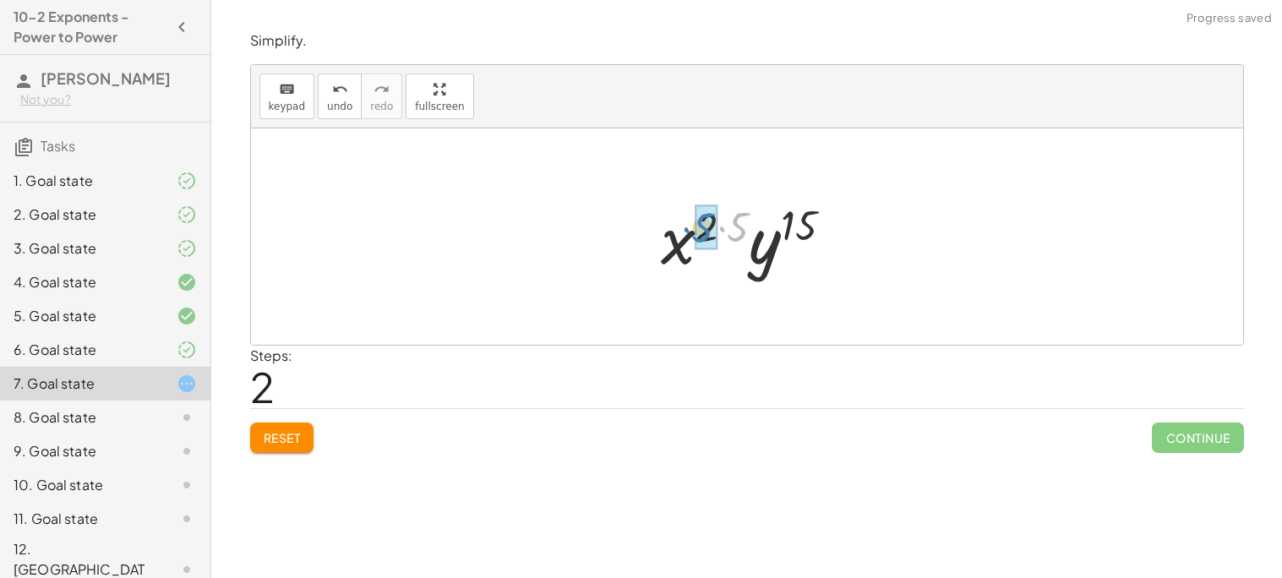
drag, startPoint x: 741, startPoint y: 220, endPoint x: 706, endPoint y: 221, distance: 34.7
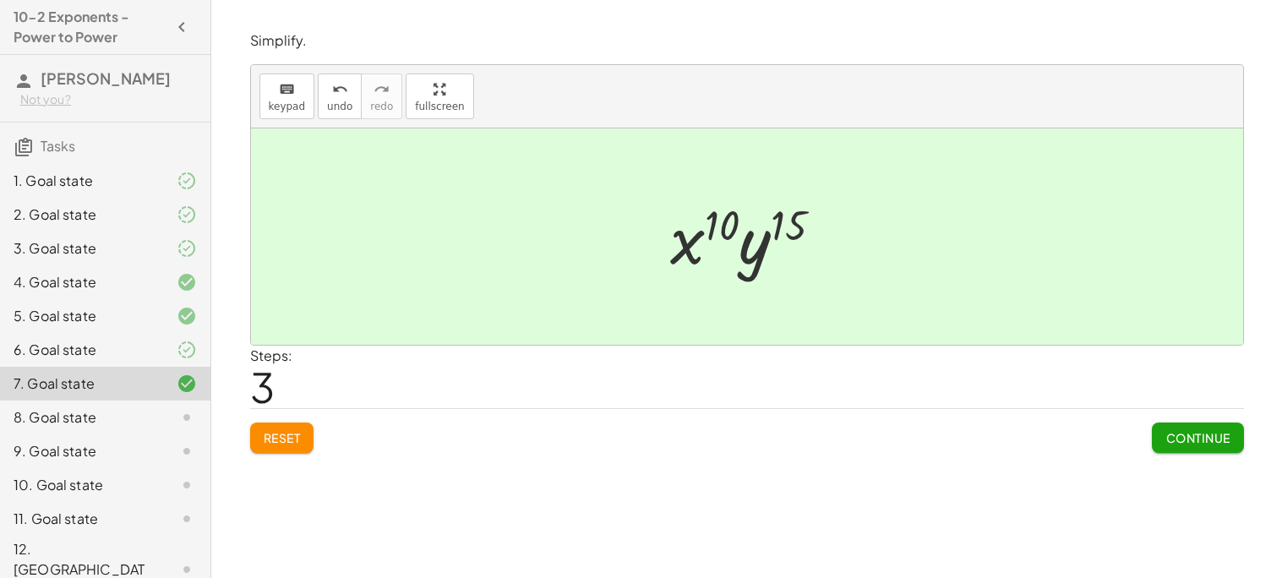
click at [1184, 442] on span "Continue" at bounding box center [1197, 437] width 64 height 15
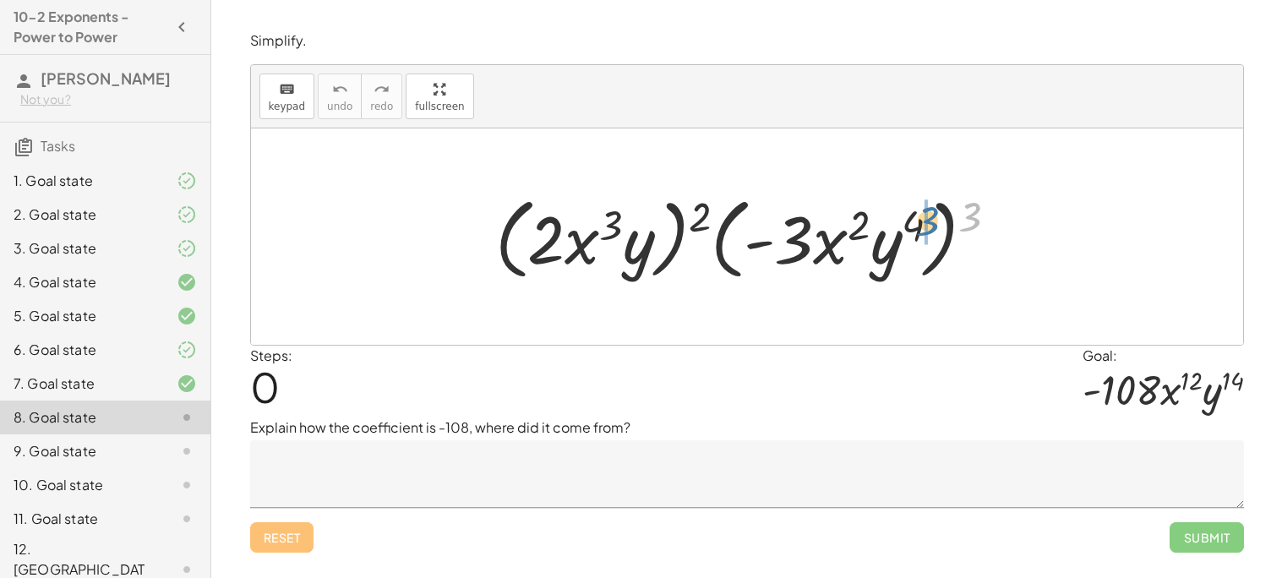
drag, startPoint x: 964, startPoint y: 218, endPoint x: 914, endPoint y: 224, distance: 50.2
click at [914, 224] on div at bounding box center [753, 236] width 533 height 97
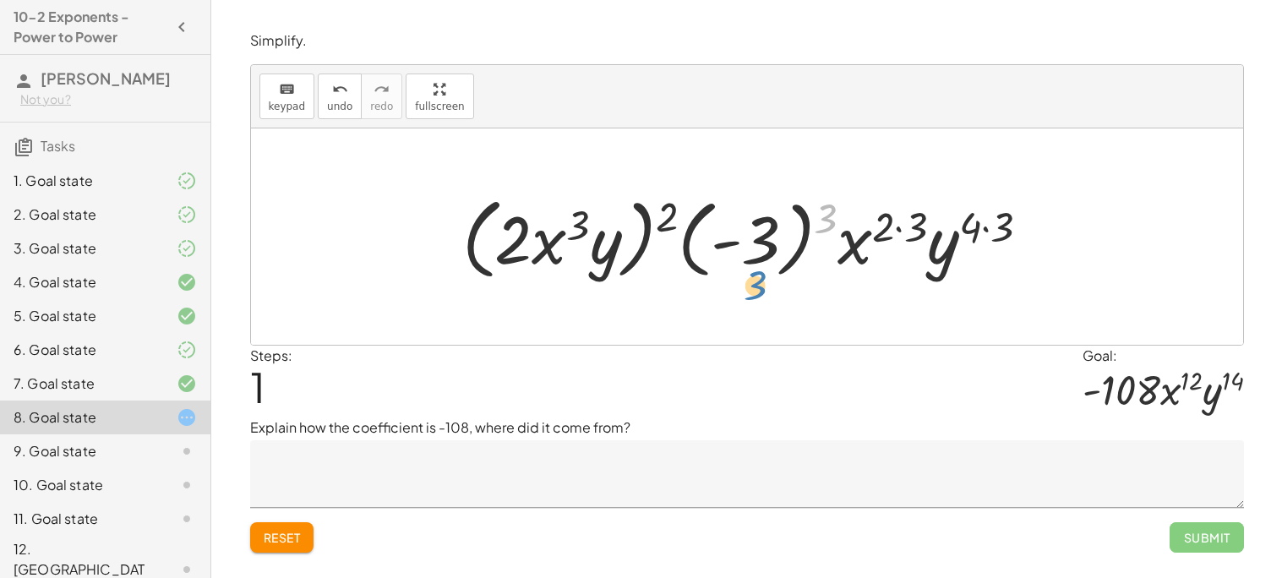
drag, startPoint x: 830, startPoint y: 210, endPoint x: 766, endPoint y: 275, distance: 90.8
click at [766, 275] on div at bounding box center [753, 236] width 598 height 97
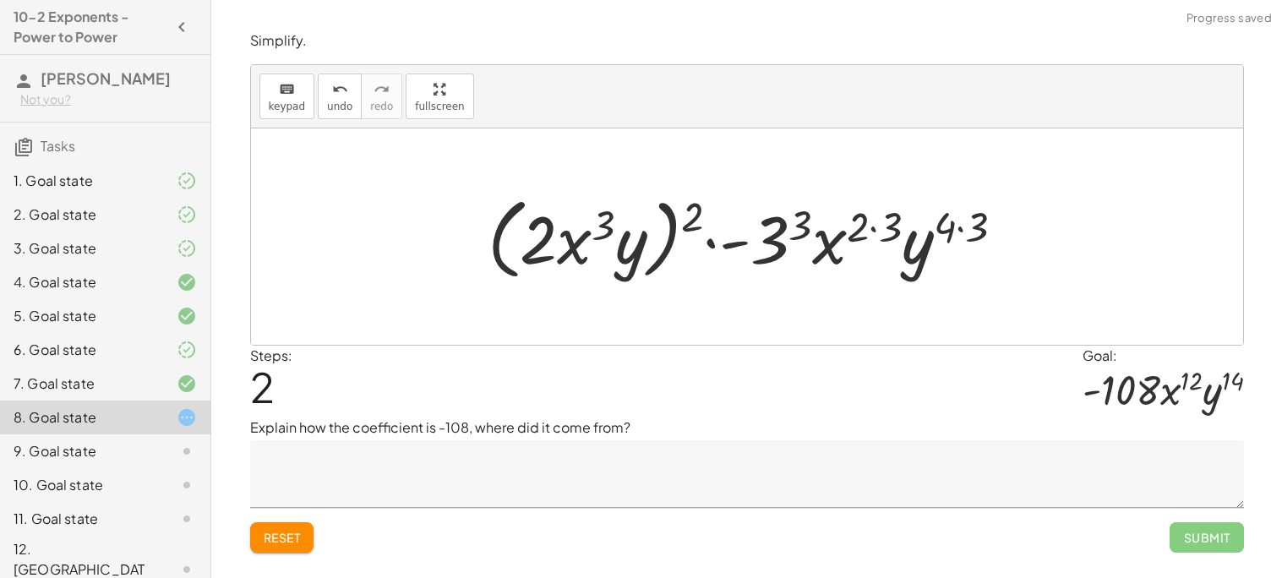
click at [840, 251] on div at bounding box center [753, 236] width 548 height 97
drag, startPoint x: 891, startPoint y: 227, endPoint x: 868, endPoint y: 233, distance: 23.6
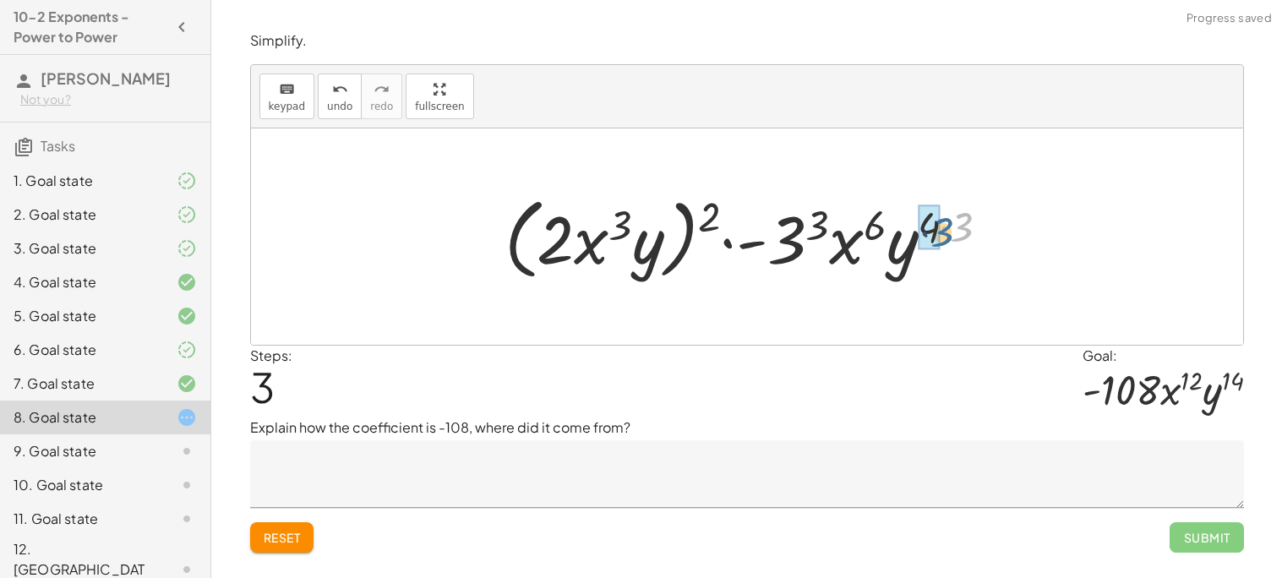
drag, startPoint x: 963, startPoint y: 236, endPoint x: 941, endPoint y: 241, distance: 22.5
click at [941, 241] on div at bounding box center [753, 236] width 515 height 97
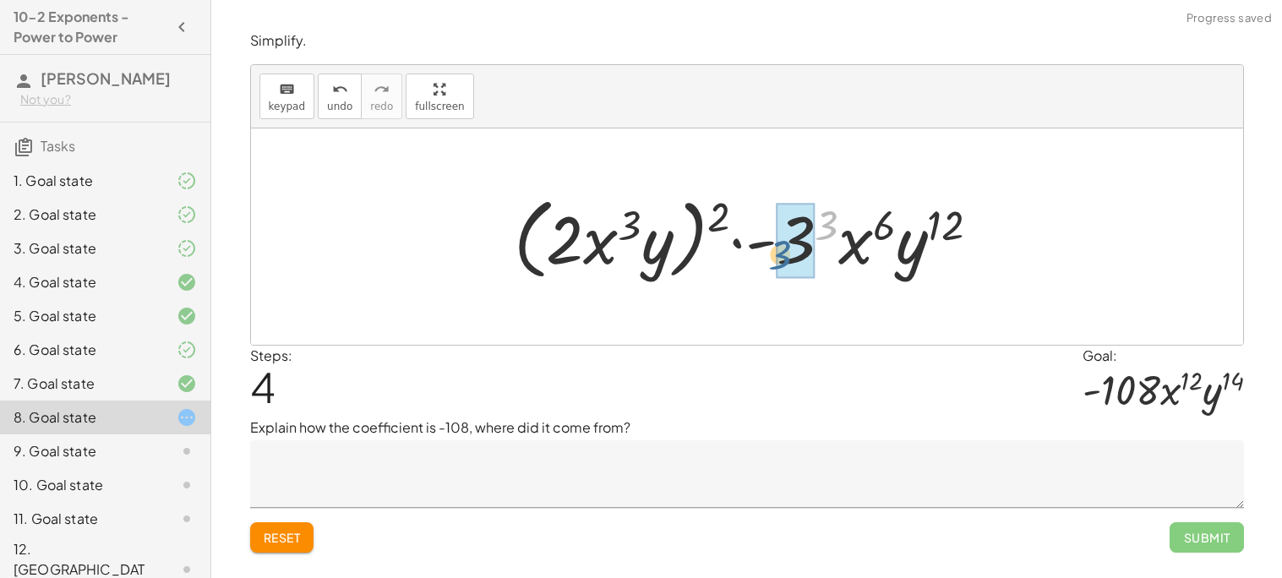
drag, startPoint x: 821, startPoint y: 230, endPoint x: 773, endPoint y: 260, distance: 56.3
click at [773, 260] on div at bounding box center [753, 236] width 497 height 97
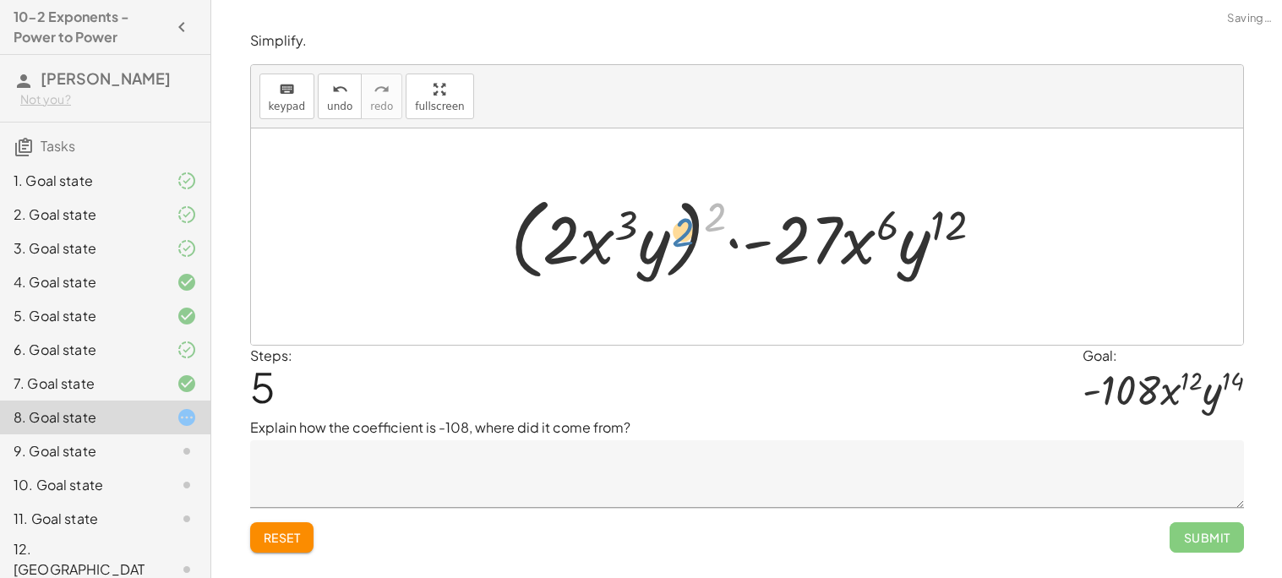
drag, startPoint x: 712, startPoint y: 205, endPoint x: 663, endPoint y: 213, distance: 50.6
click at [663, 213] on div at bounding box center [753, 236] width 503 height 97
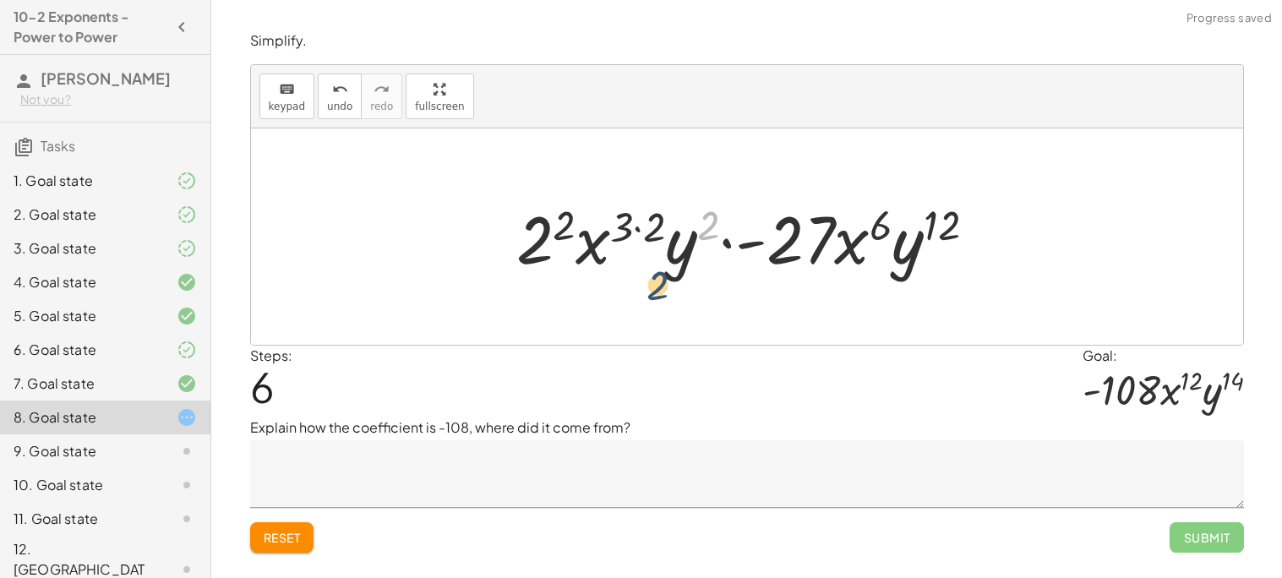
drag, startPoint x: 712, startPoint y: 231, endPoint x: 661, endPoint y: 291, distance: 79.1
drag, startPoint x: 655, startPoint y: 227, endPoint x: 630, endPoint y: 232, distance: 25.7
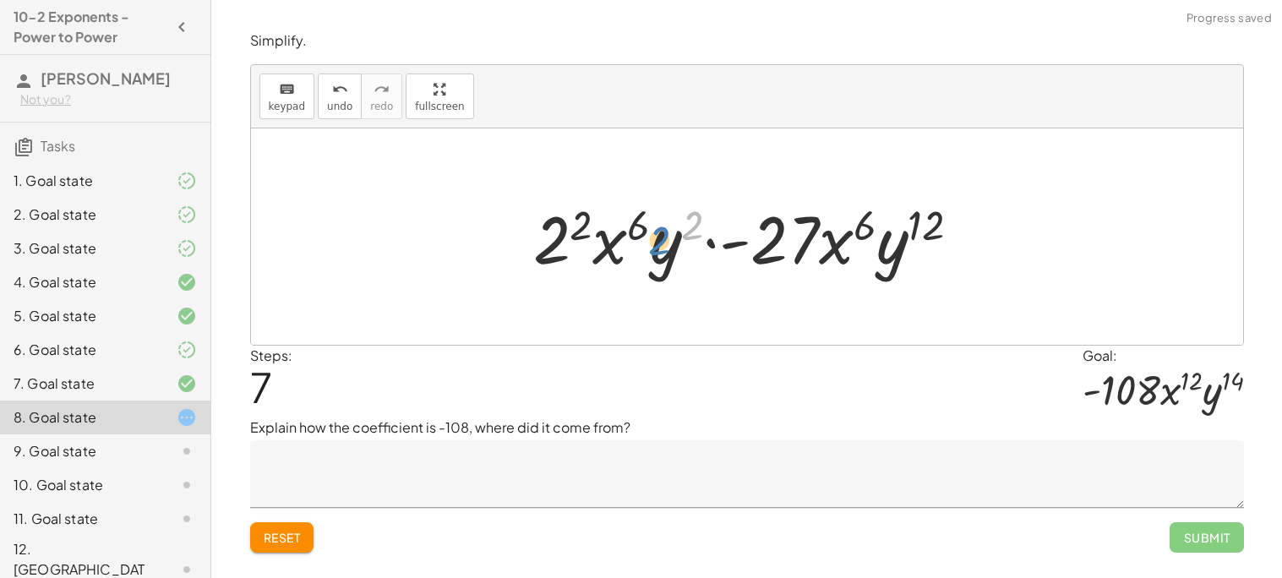
drag, startPoint x: 694, startPoint y: 230, endPoint x: 659, endPoint y: 245, distance: 37.8
click at [659, 245] on div at bounding box center [754, 237] width 458 height 87
drag, startPoint x: 578, startPoint y: 232, endPoint x: 558, endPoint y: 246, distance: 24.9
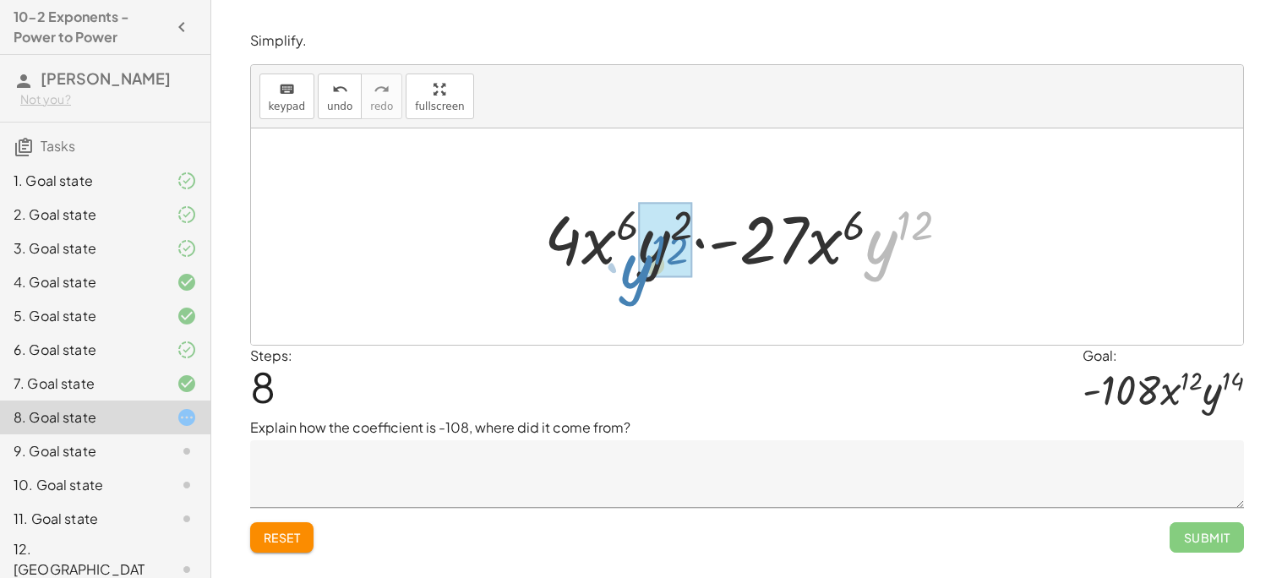
drag, startPoint x: 890, startPoint y: 250, endPoint x: 644, endPoint y: 275, distance: 247.1
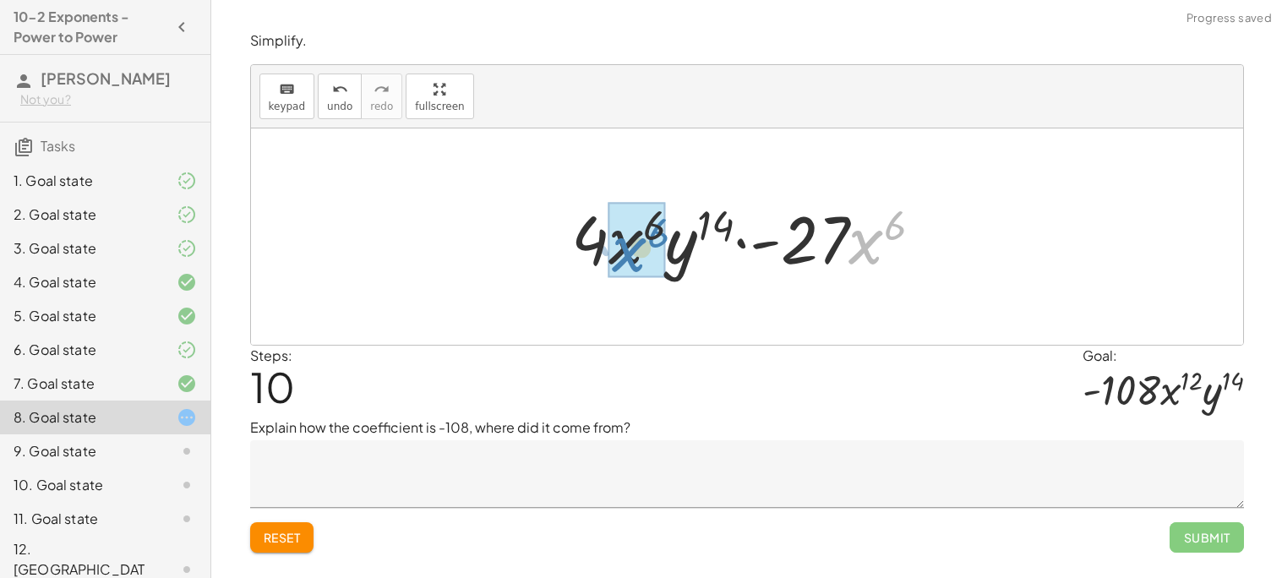
drag, startPoint x: 872, startPoint y: 255, endPoint x: 644, endPoint y: 267, distance: 228.5
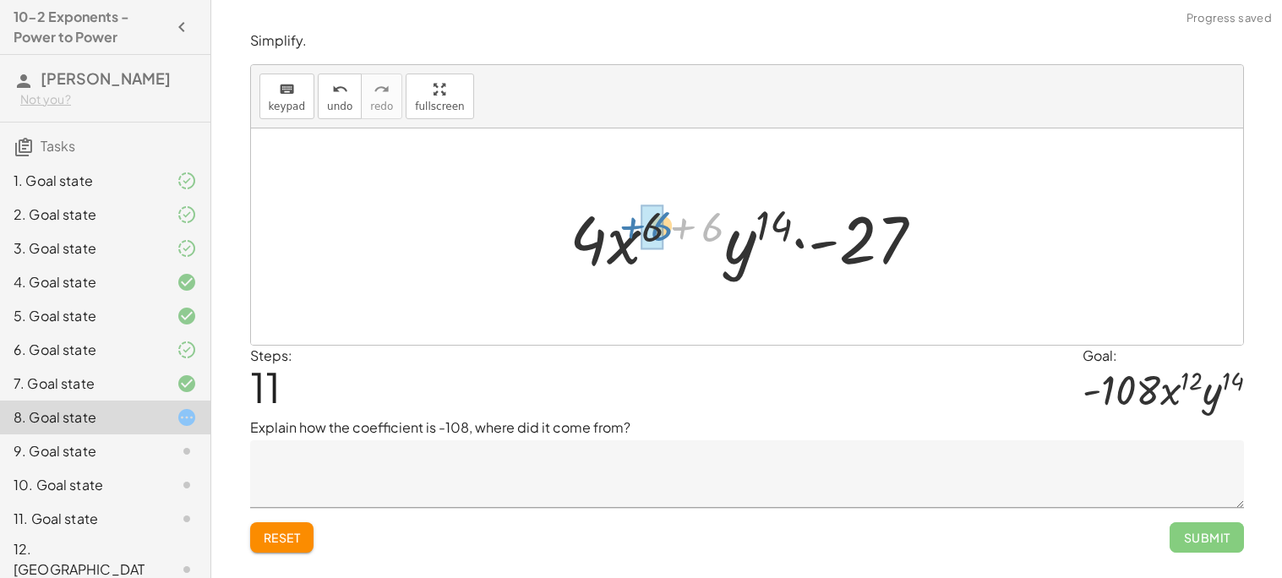
drag, startPoint x: 710, startPoint y: 219, endPoint x: 656, endPoint y: 218, distance: 54.1
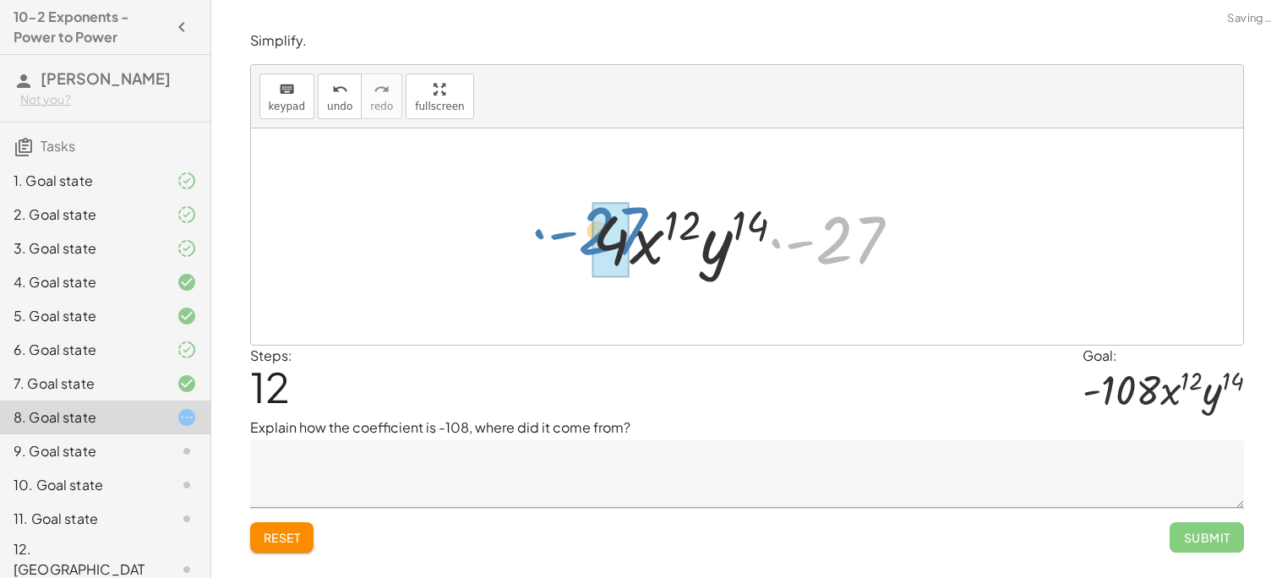
drag, startPoint x: 843, startPoint y: 237, endPoint x: 598, endPoint y: 226, distance: 244.5
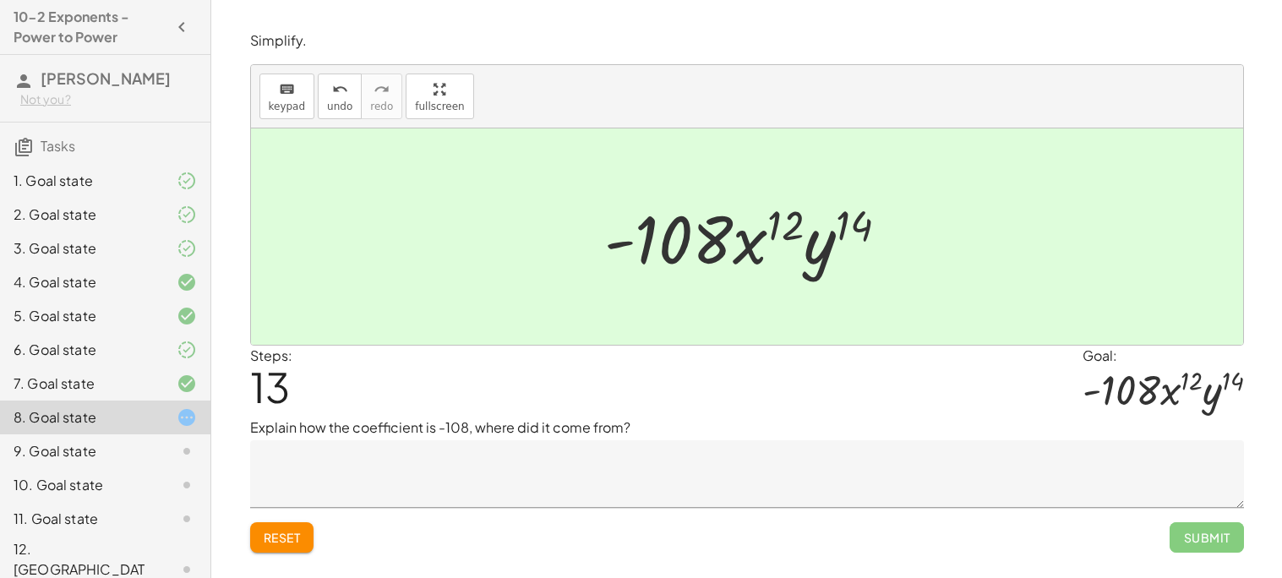
click at [684, 479] on textarea at bounding box center [747, 474] width 994 height 68
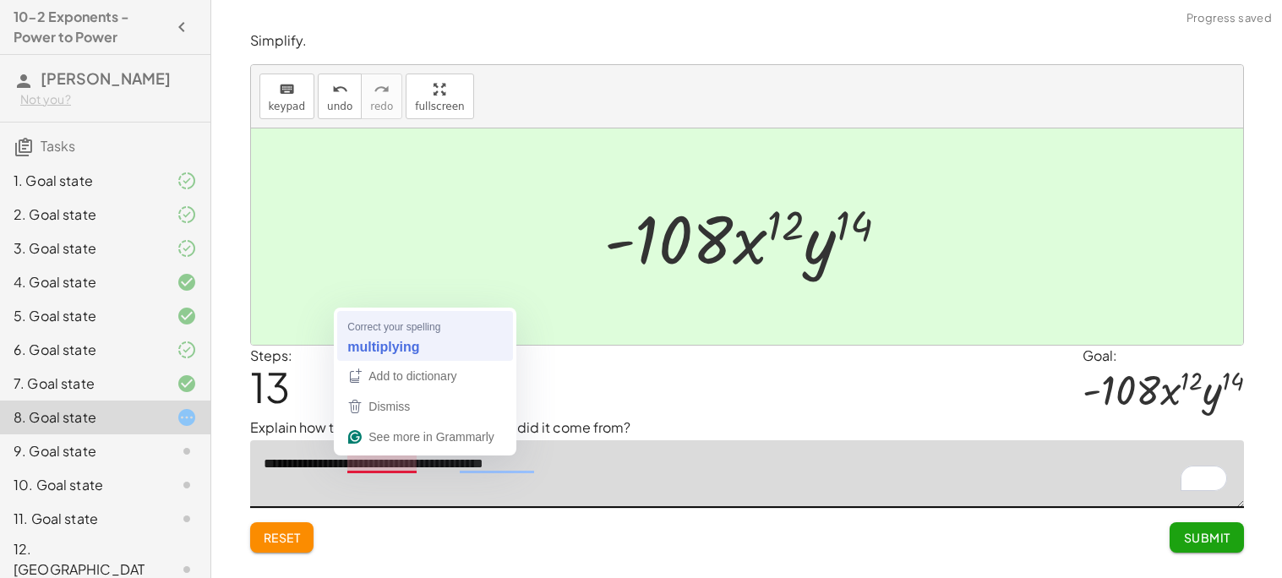
type textarea "**********"
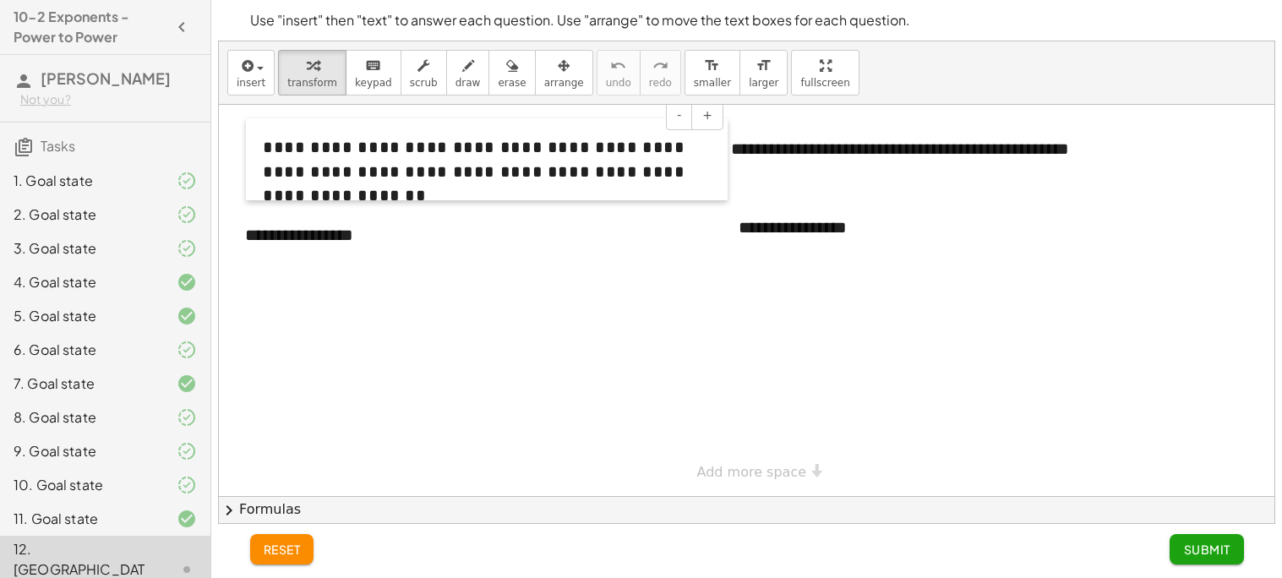
drag, startPoint x: 241, startPoint y: 142, endPoint x: 262, endPoint y: 143, distance: 21.1
click at [262, 143] on div at bounding box center [254, 159] width 17 height 82
click at [685, 174] on span "**********" at bounding box center [474, 171] width 423 height 65
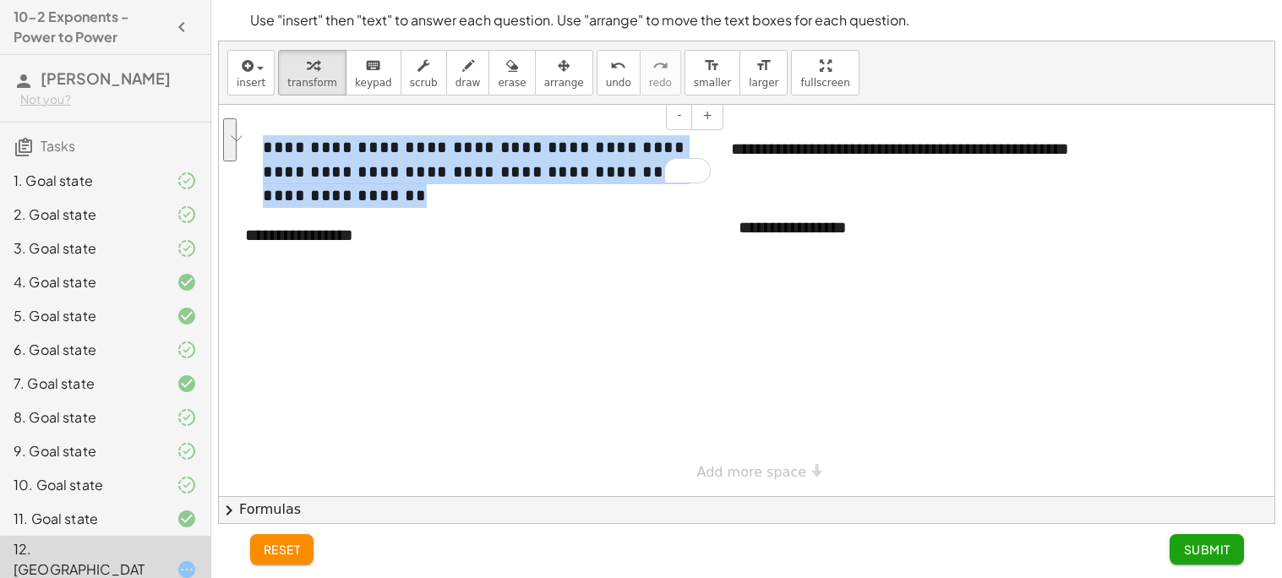
click at [621, 148] on span "**********" at bounding box center [474, 171] width 423 height 65
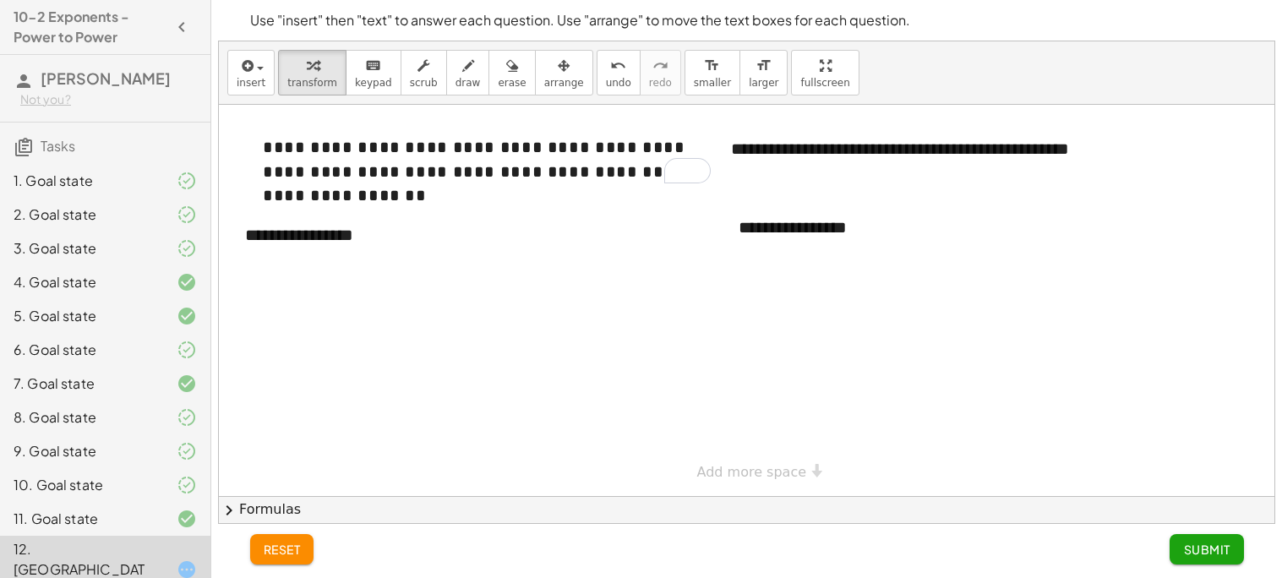
click at [677, 328] on div at bounding box center [746, 300] width 1055 height 391
click at [276, 152] on span "**********" at bounding box center [474, 171] width 423 height 65
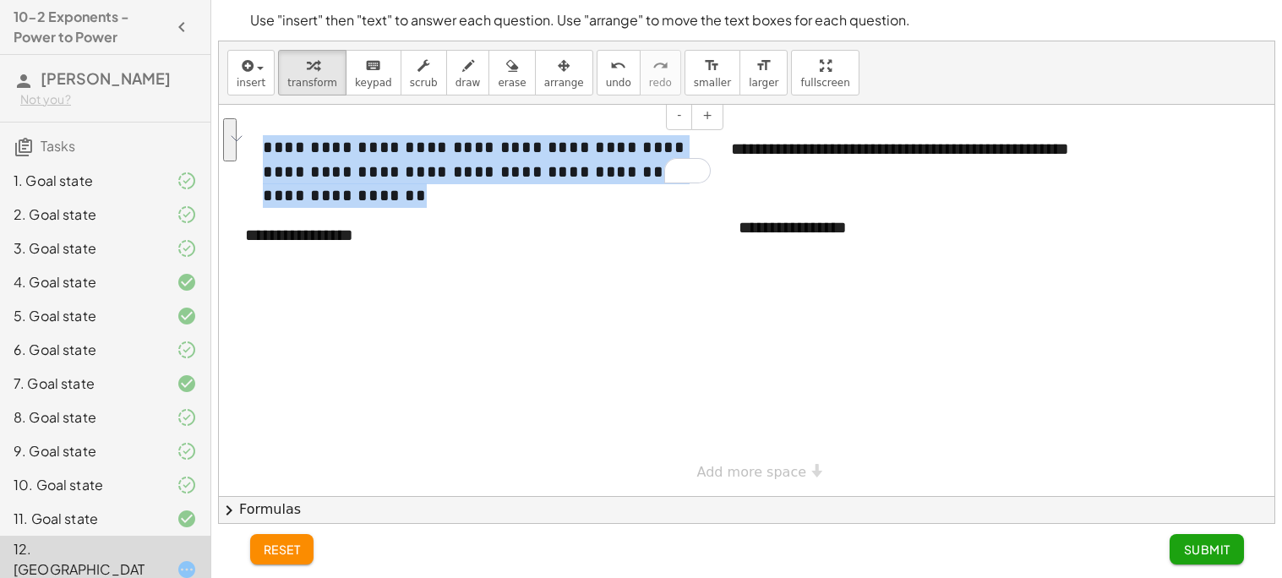
copy span "**********"
click at [529, 330] on div at bounding box center [746, 300] width 1055 height 391
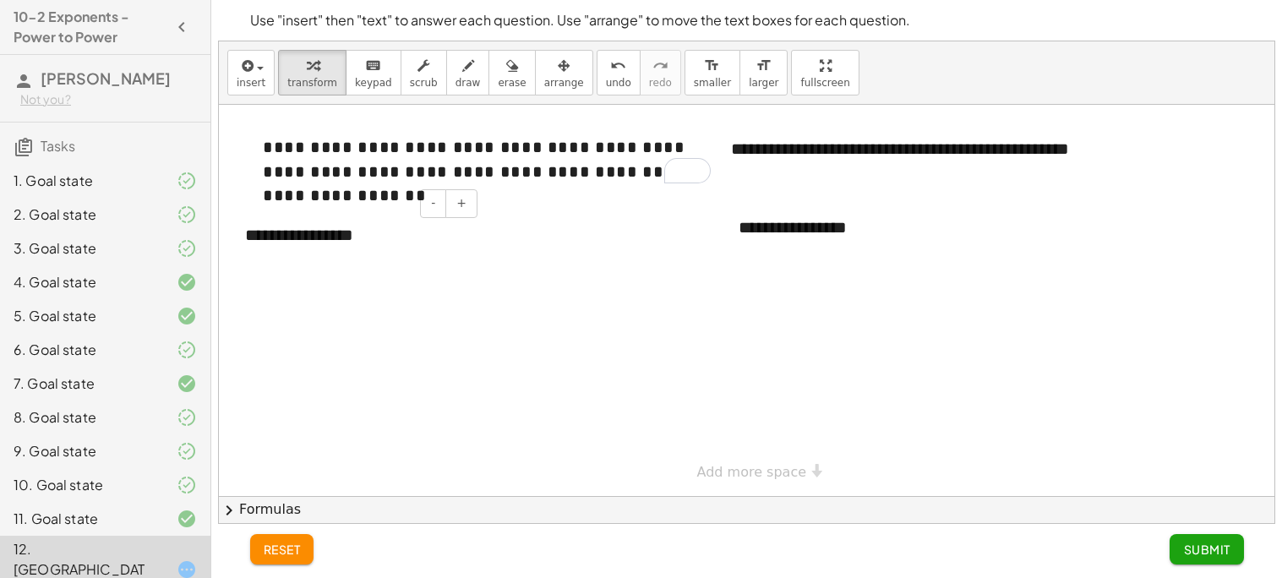
click at [428, 236] on div "**********" at bounding box center [355, 235] width 254 height 58
drag, startPoint x: 374, startPoint y: 215, endPoint x: 413, endPoint y: 219, distance: 39.1
click at [413, 219] on div "- +" at bounding box center [355, 235] width 254 height 58
click at [390, 221] on div "To enrich screen reader interactions, please activate Accessibility in Grammarl…" at bounding box center [355, 235] width 254 height 58
click at [649, 173] on span "**********" at bounding box center [474, 171] width 423 height 65
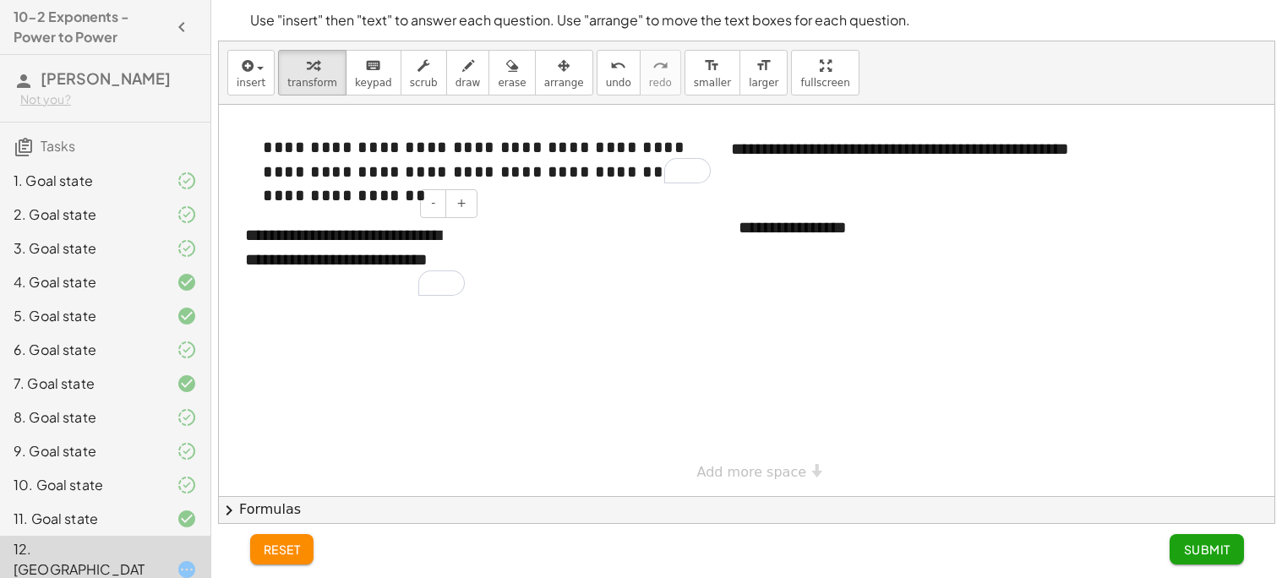
click at [374, 275] on div "**********" at bounding box center [355, 259] width 254 height 106
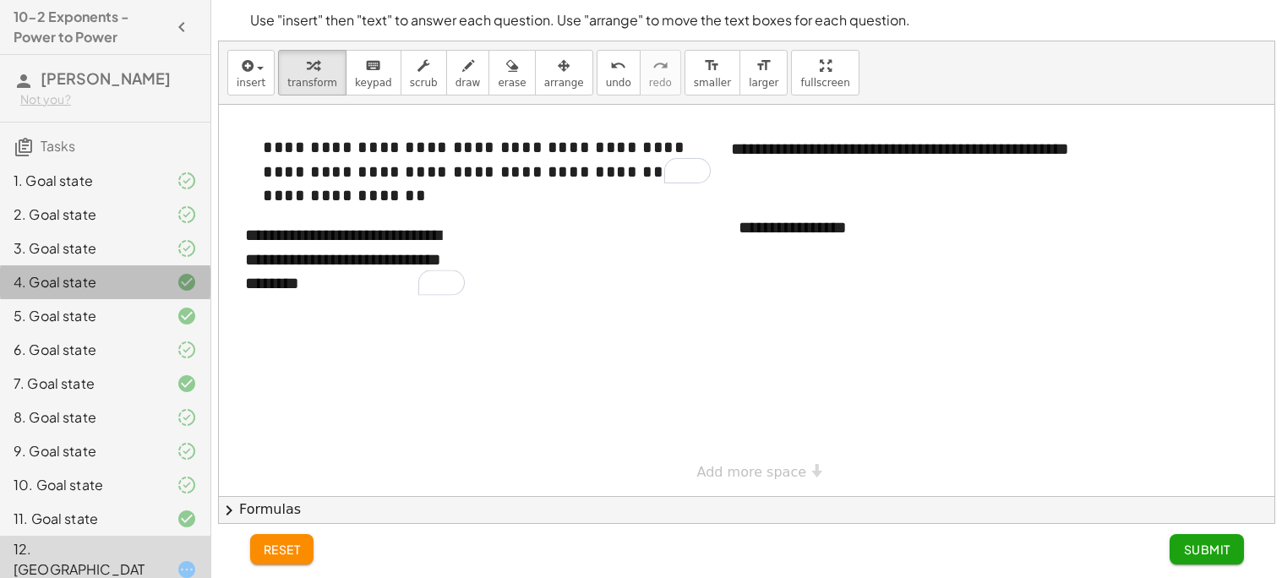
click at [110, 333] on div "4. Goal state" at bounding box center [105, 350] width 210 height 34
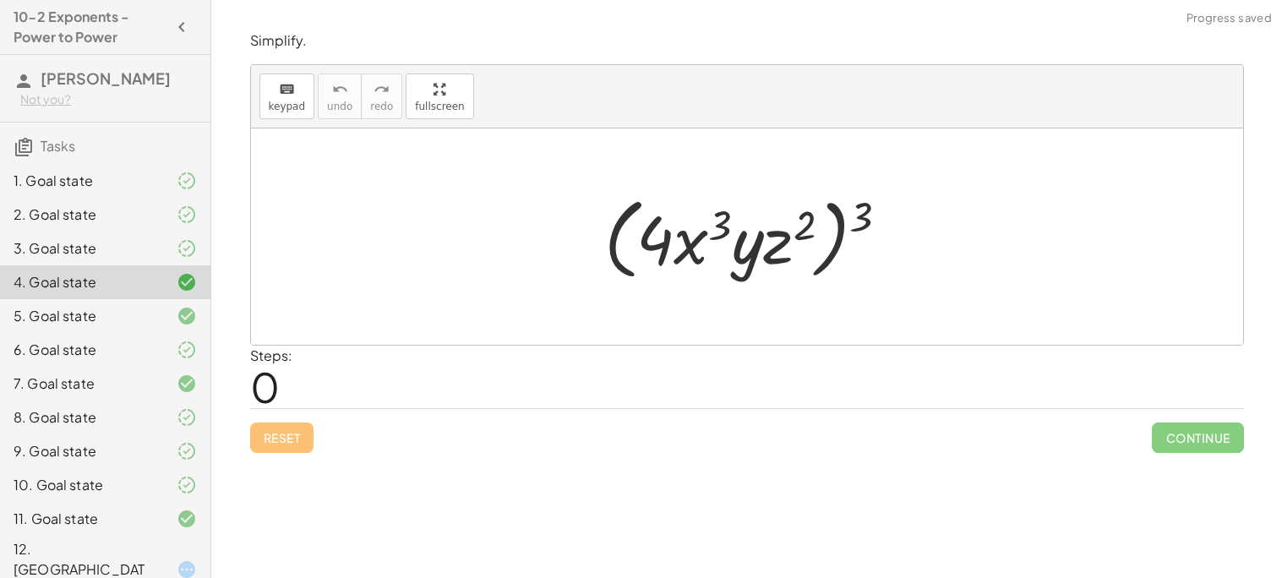
click at [113, 367] on div "5. Goal state" at bounding box center [105, 384] width 210 height 34
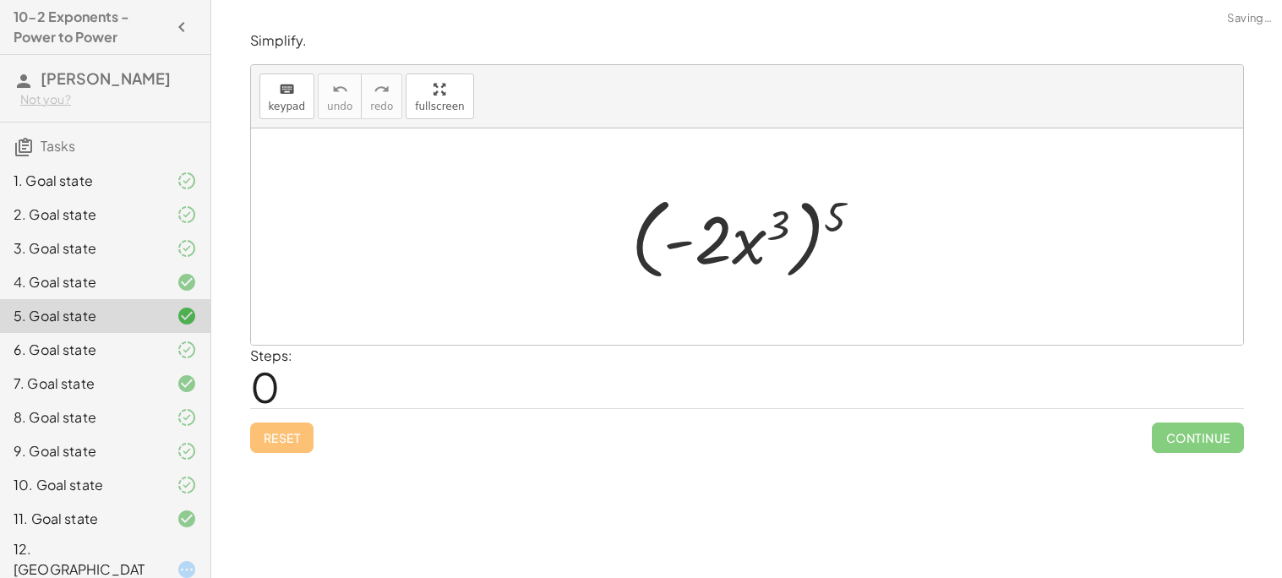
click at [113, 407] on div "8. Goal state" at bounding box center [82, 417] width 136 height 20
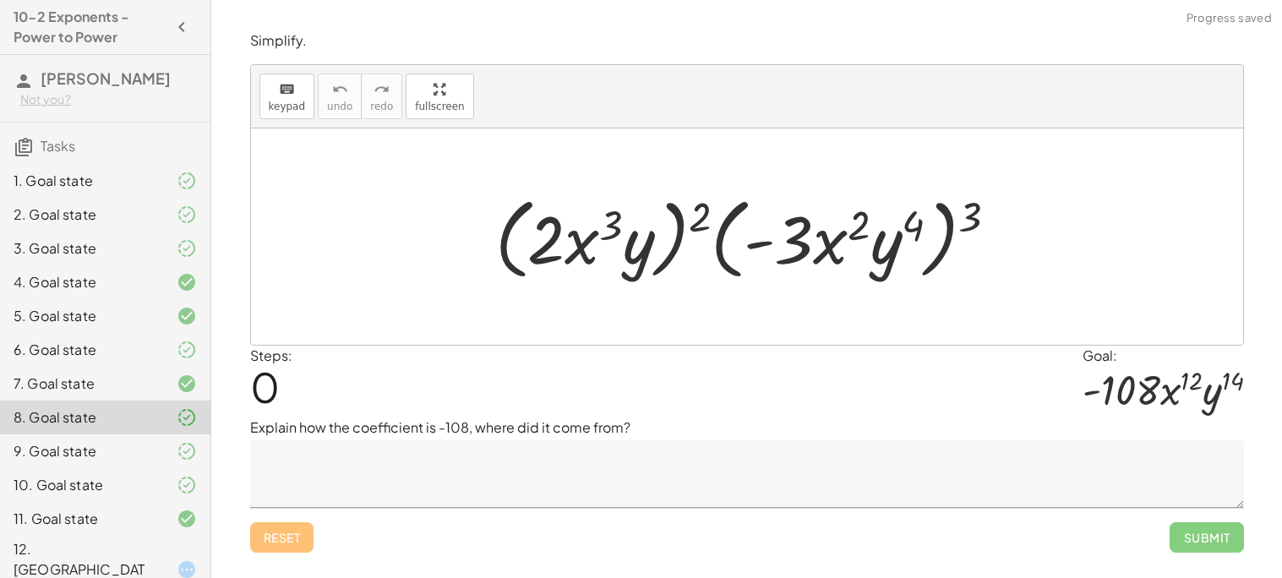
click at [117, 475] on div "10. Goal state" at bounding box center [82, 485] width 136 height 20
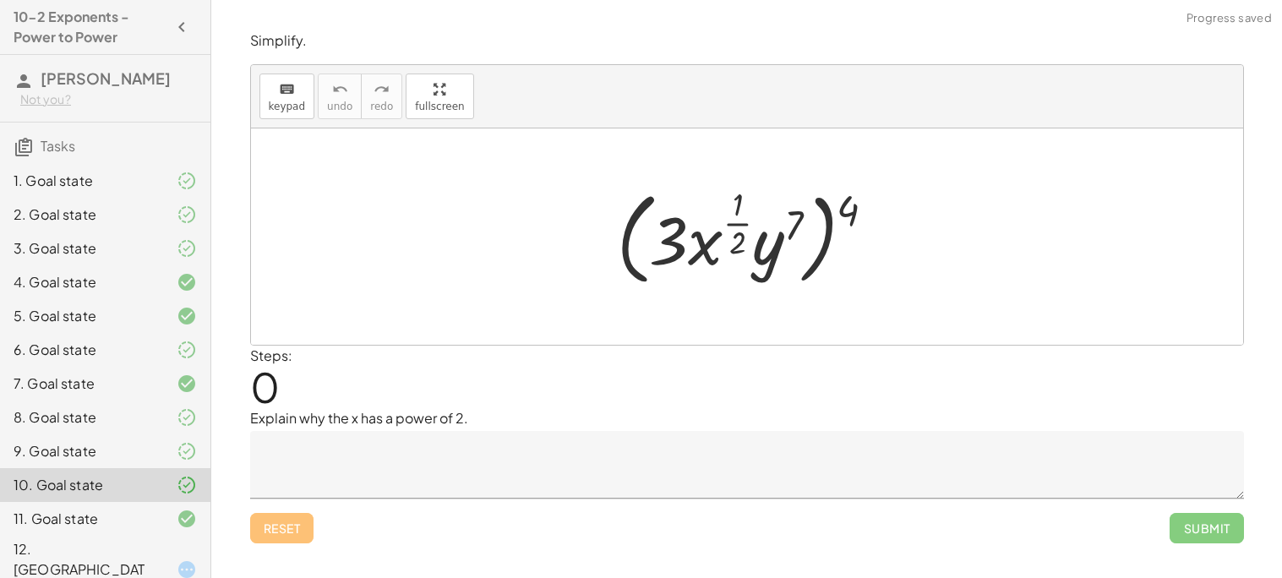
click at [118, 516] on div "11. Goal state" at bounding box center [82, 519] width 136 height 20
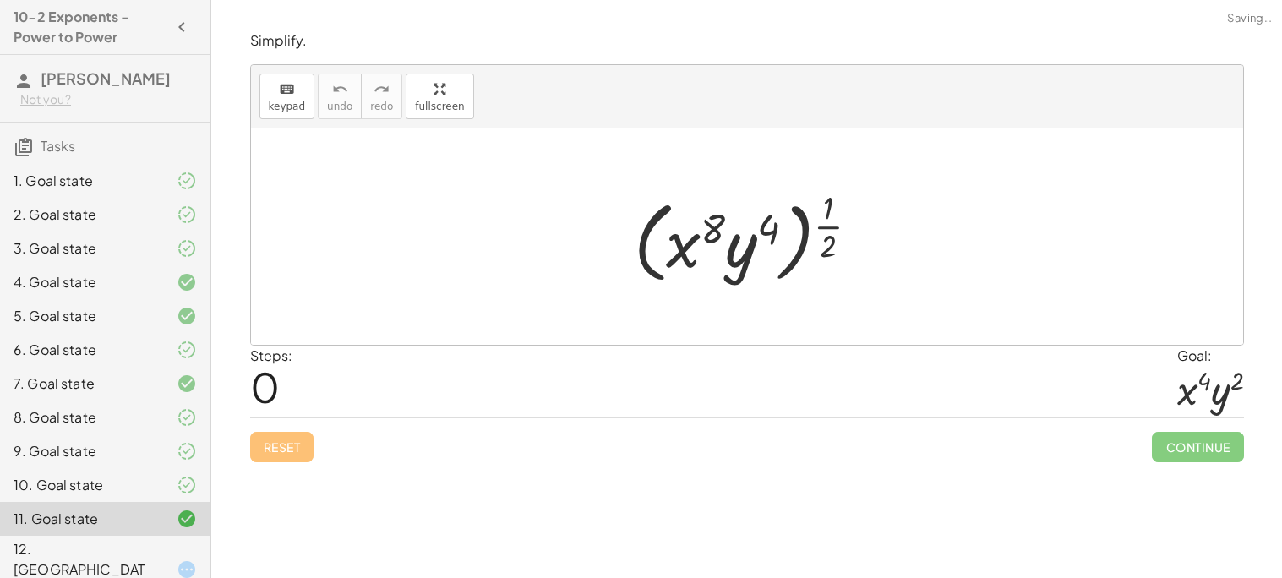
click at [107, 486] on div "10. Goal state" at bounding box center [82, 485] width 136 height 20
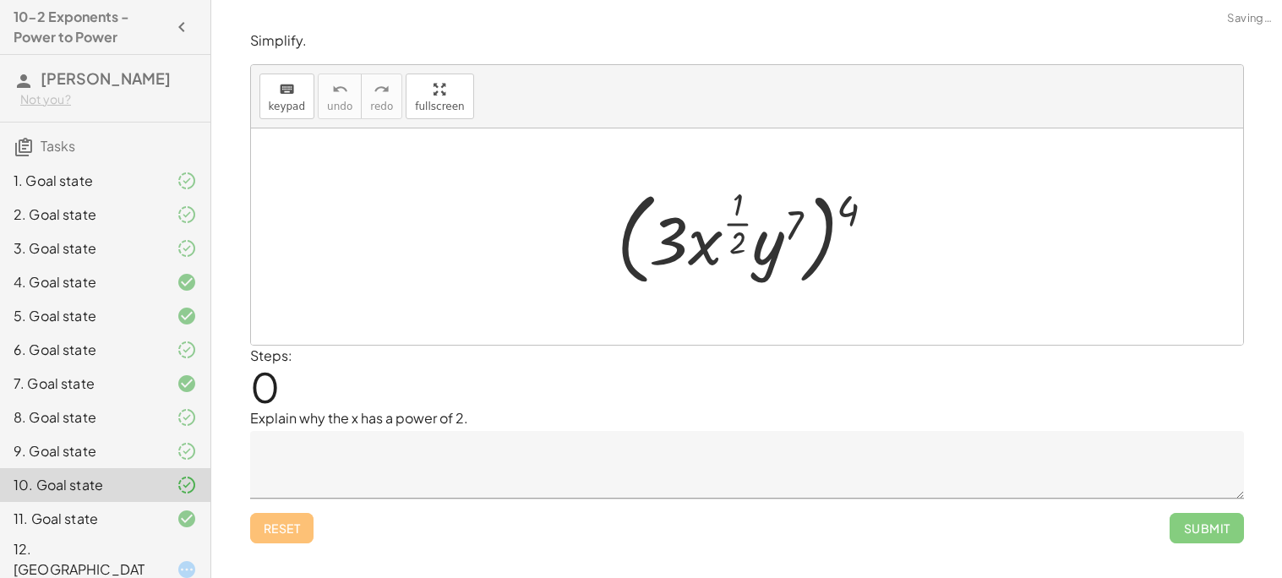
click at [90, 502] on div "9. Goal state" at bounding box center [105, 519] width 210 height 34
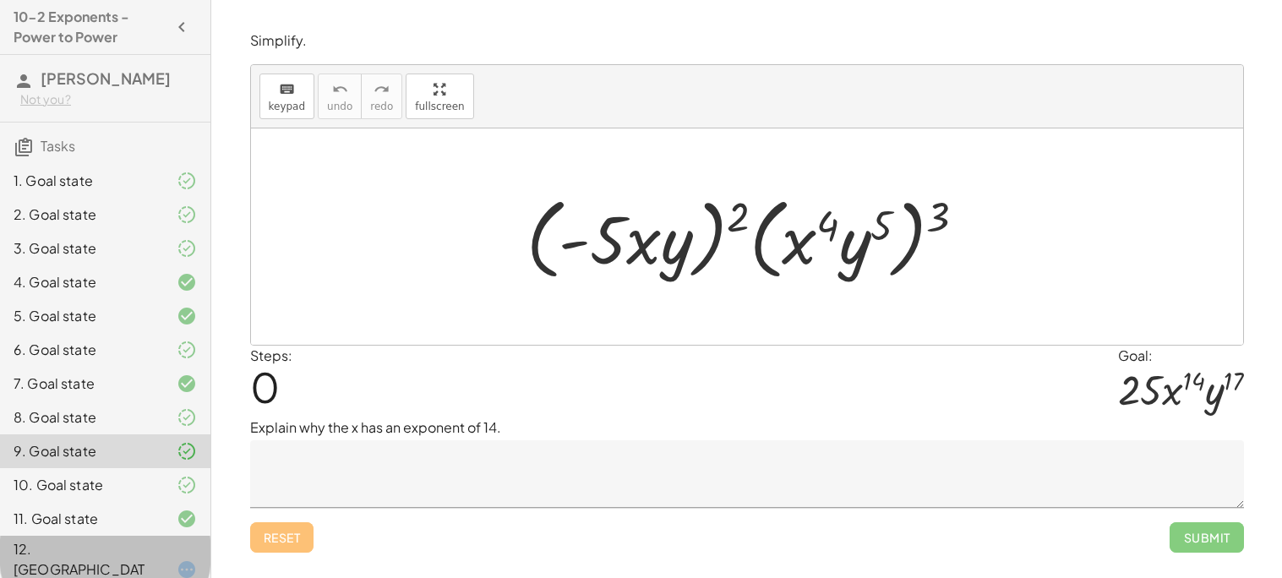
click at [124, 557] on div "12. [GEOGRAPHIC_DATA]" at bounding box center [82, 569] width 136 height 61
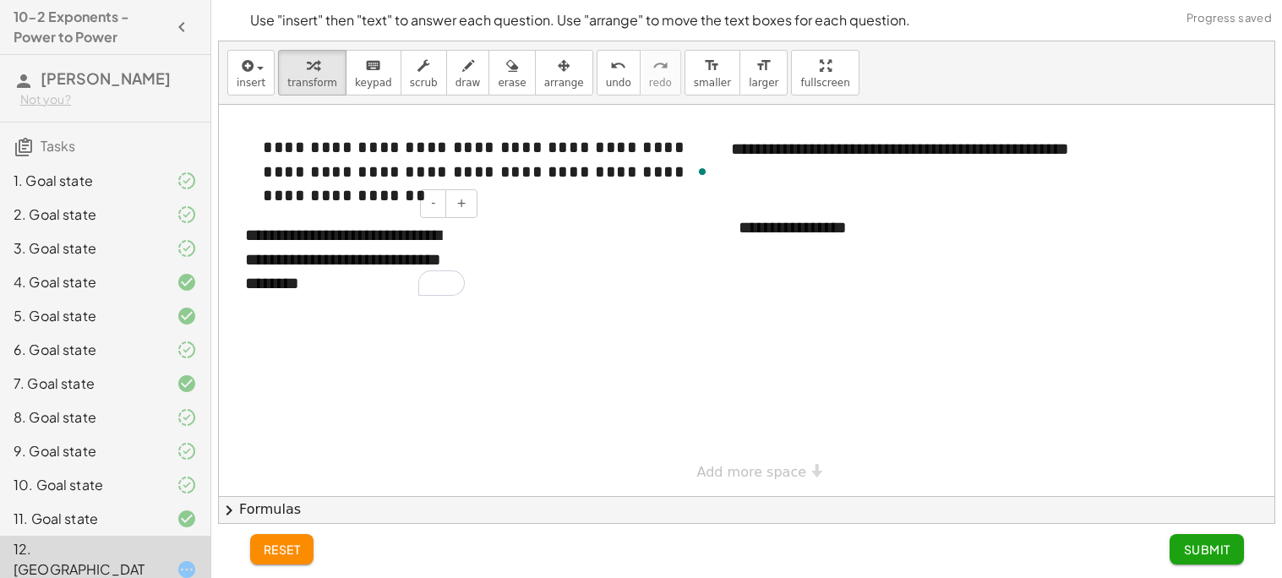
click at [414, 295] on div "**********" at bounding box center [355, 259] width 254 height 106
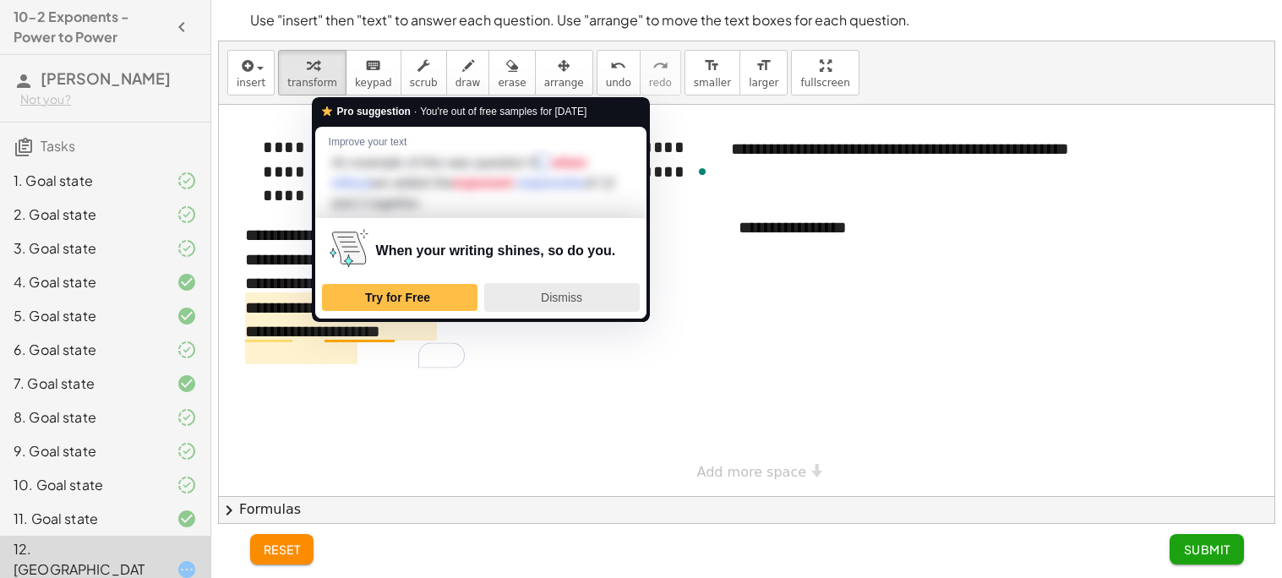
click at [544, 292] on span "Dismiss" at bounding box center [561, 298] width 41 height 14
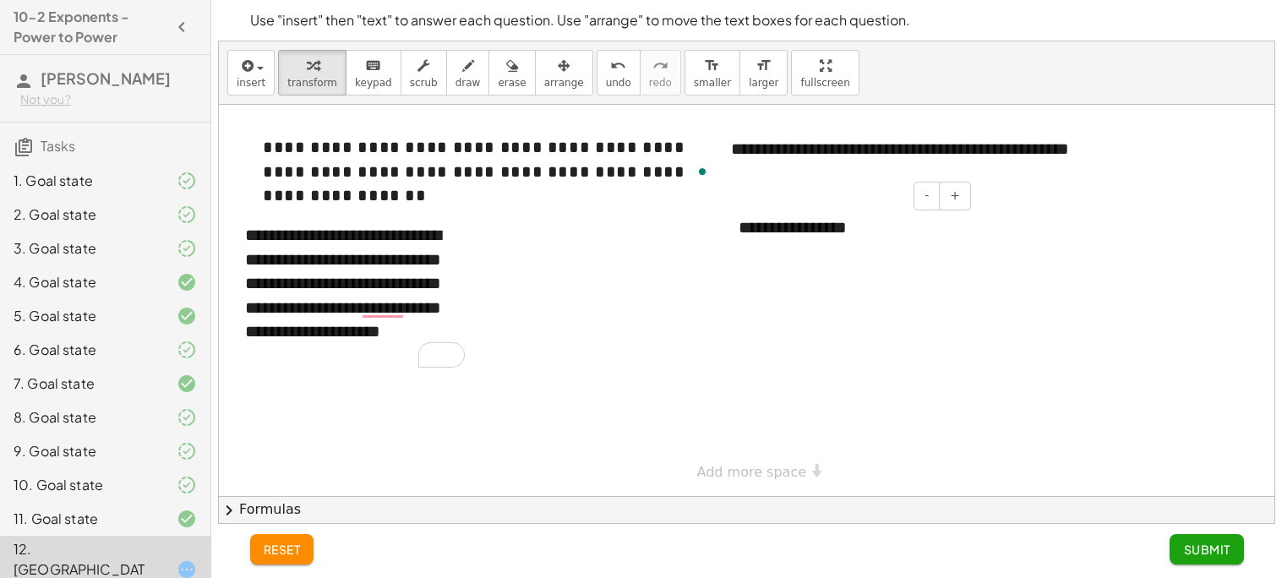
click at [844, 242] on div "**********" at bounding box center [849, 228] width 254 height 58
click at [139, 232] on div "1. Goal state" at bounding box center [105, 249] width 210 height 34
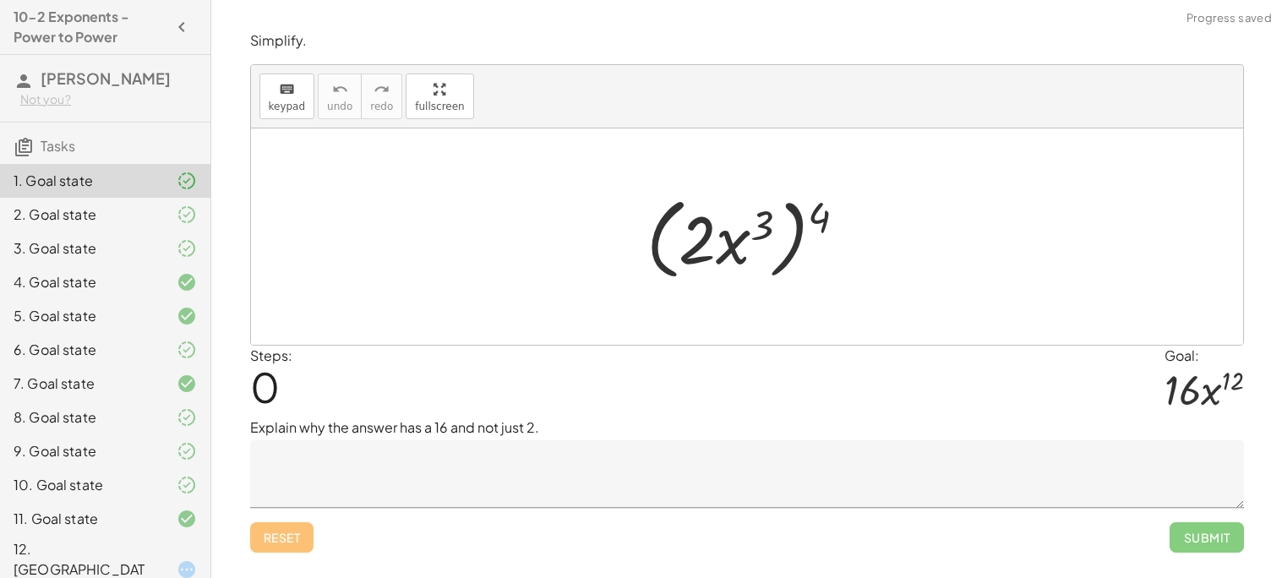
click at [136, 221] on div "2. Goal state" at bounding box center [82, 215] width 136 height 20
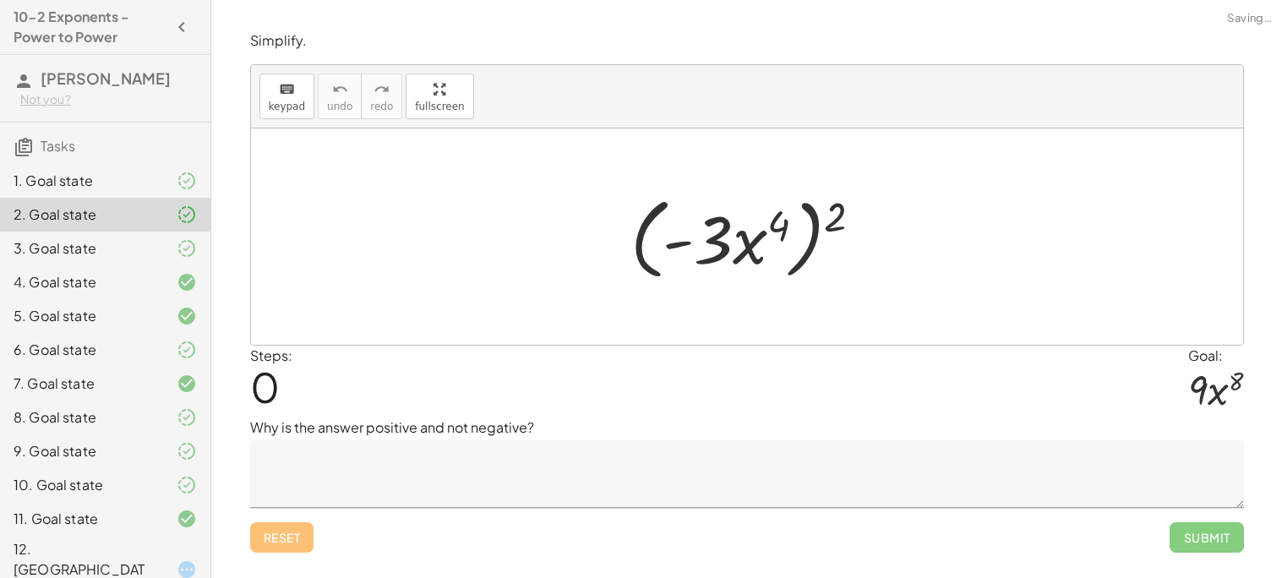
click at [139, 367] on div "5. Goal state" at bounding box center [105, 384] width 210 height 34
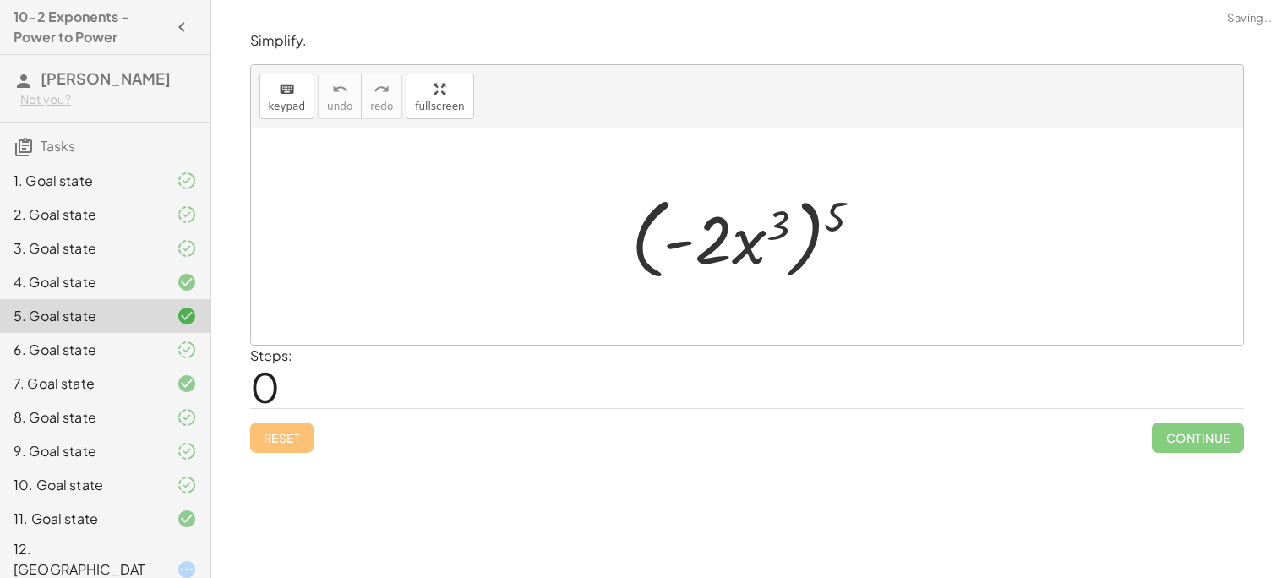
click at [155, 425] on div at bounding box center [173, 417] width 47 height 20
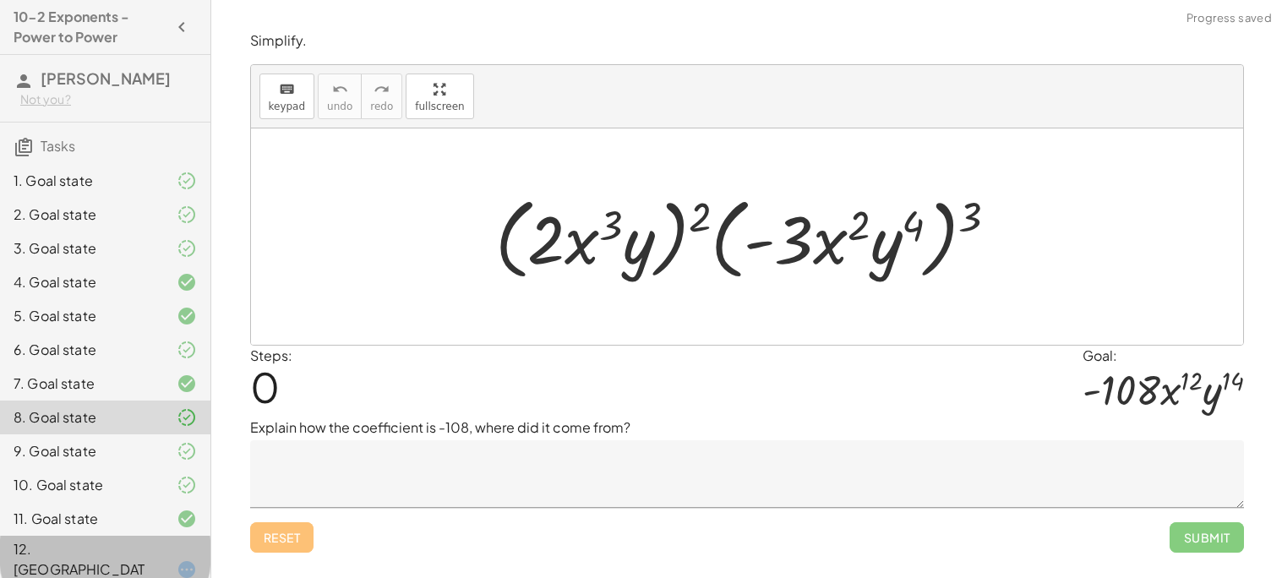
click at [164, 559] on div at bounding box center [173, 569] width 47 height 20
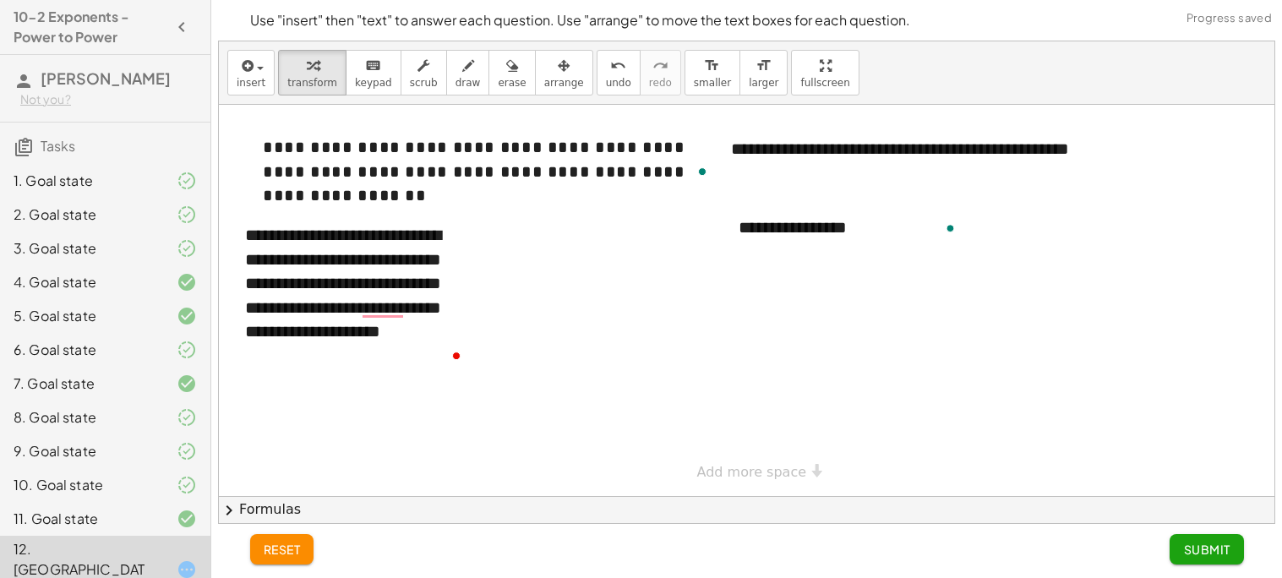
click at [770, 258] on div at bounding box center [746, 300] width 1055 height 391
click at [761, 237] on div "**********" at bounding box center [849, 228] width 254 height 58
click at [879, 221] on div "**********" at bounding box center [849, 228] width 254 height 58
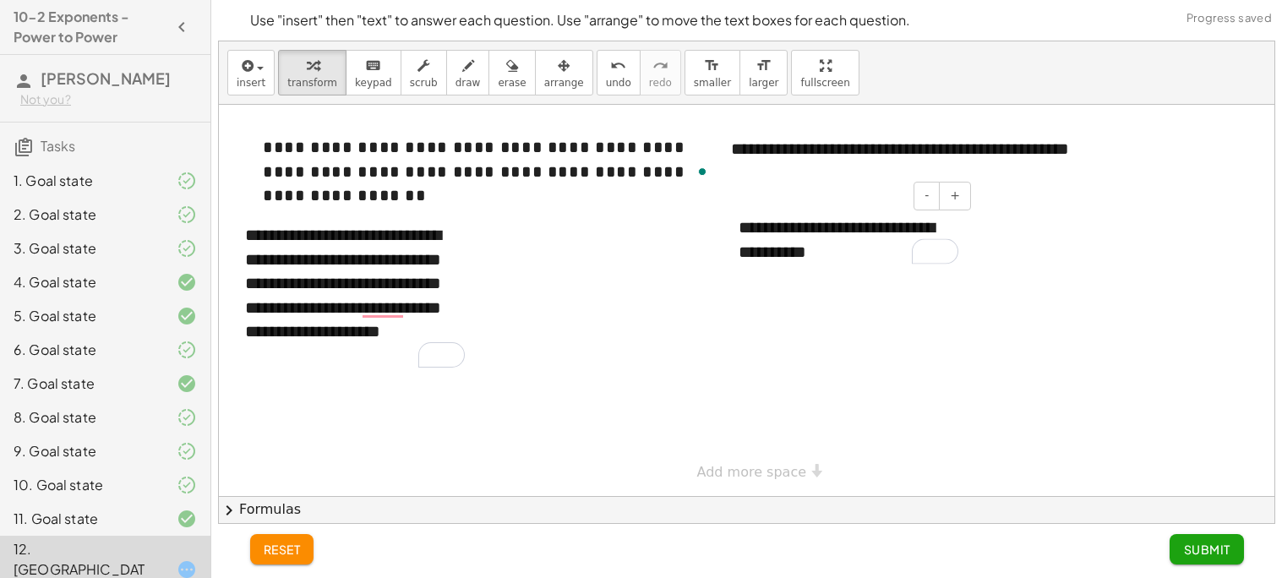
click at [848, 257] on div "**********" at bounding box center [849, 240] width 254 height 82
click at [1197, 553] on span "Submit" at bounding box center [1206, 549] width 46 height 15
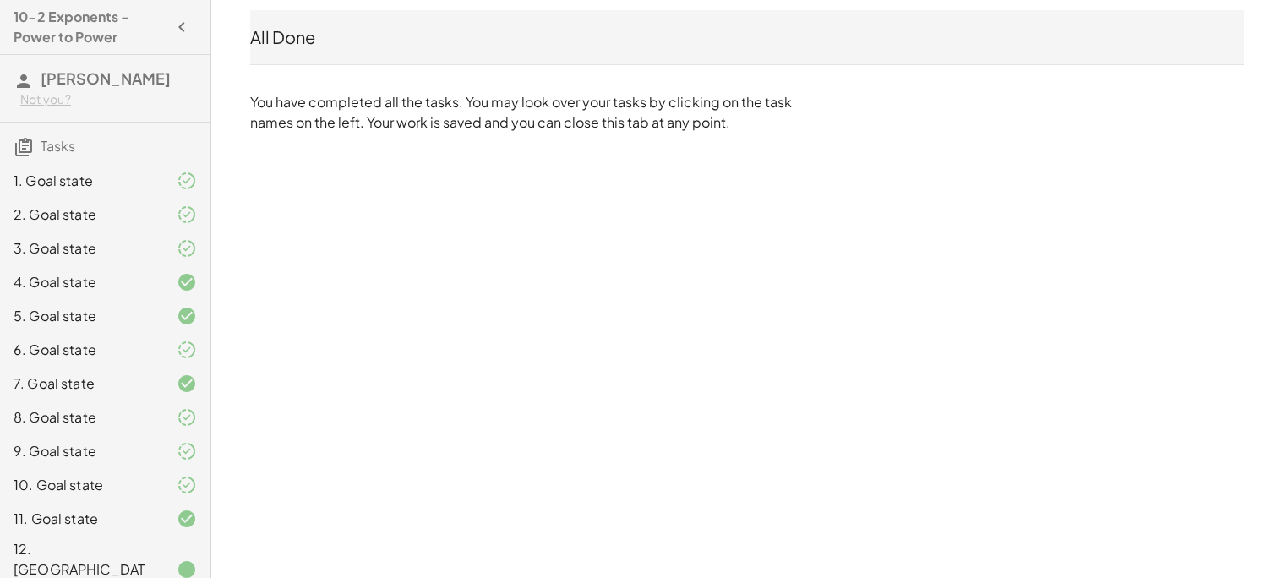
click at [362, 52] on div "All Done" at bounding box center [747, 37] width 994 height 54
